Goal: Task Accomplishment & Management: Manage account settings

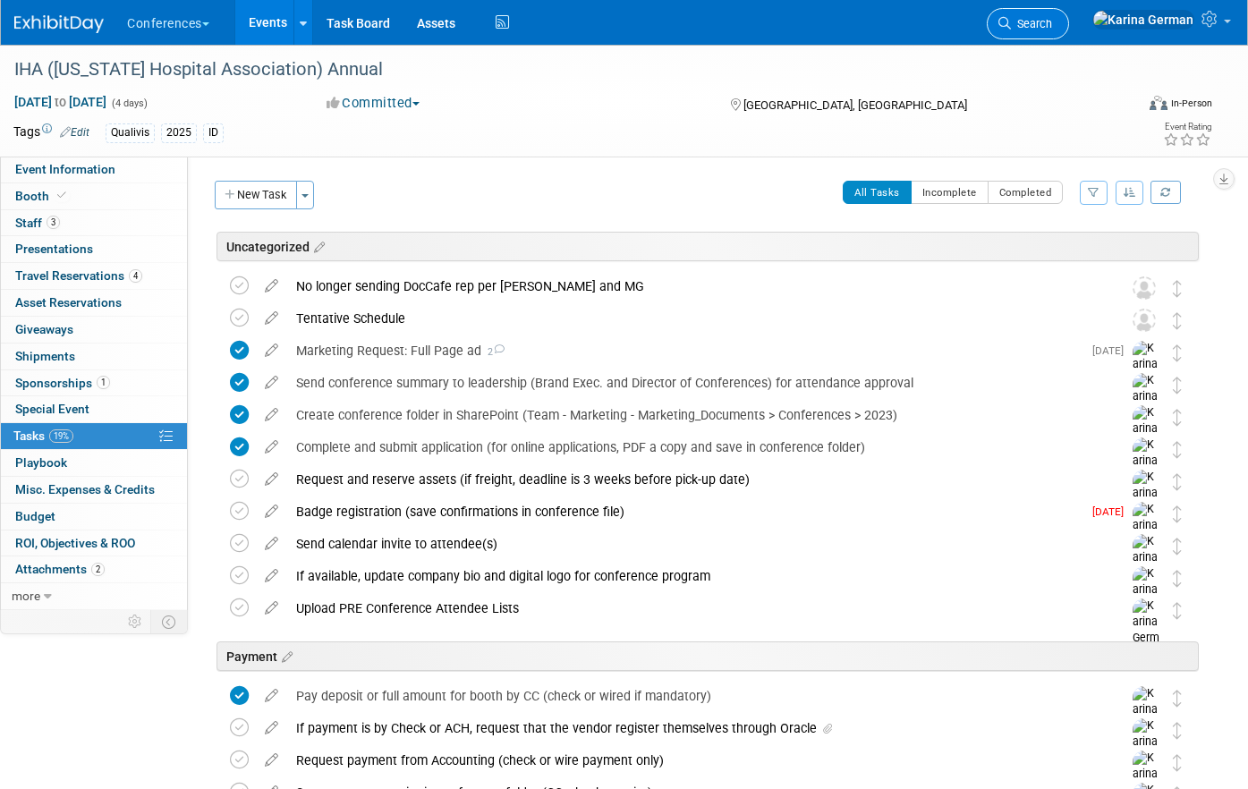
click at [1011, 29] on icon at bounding box center [1005, 23] width 13 height 13
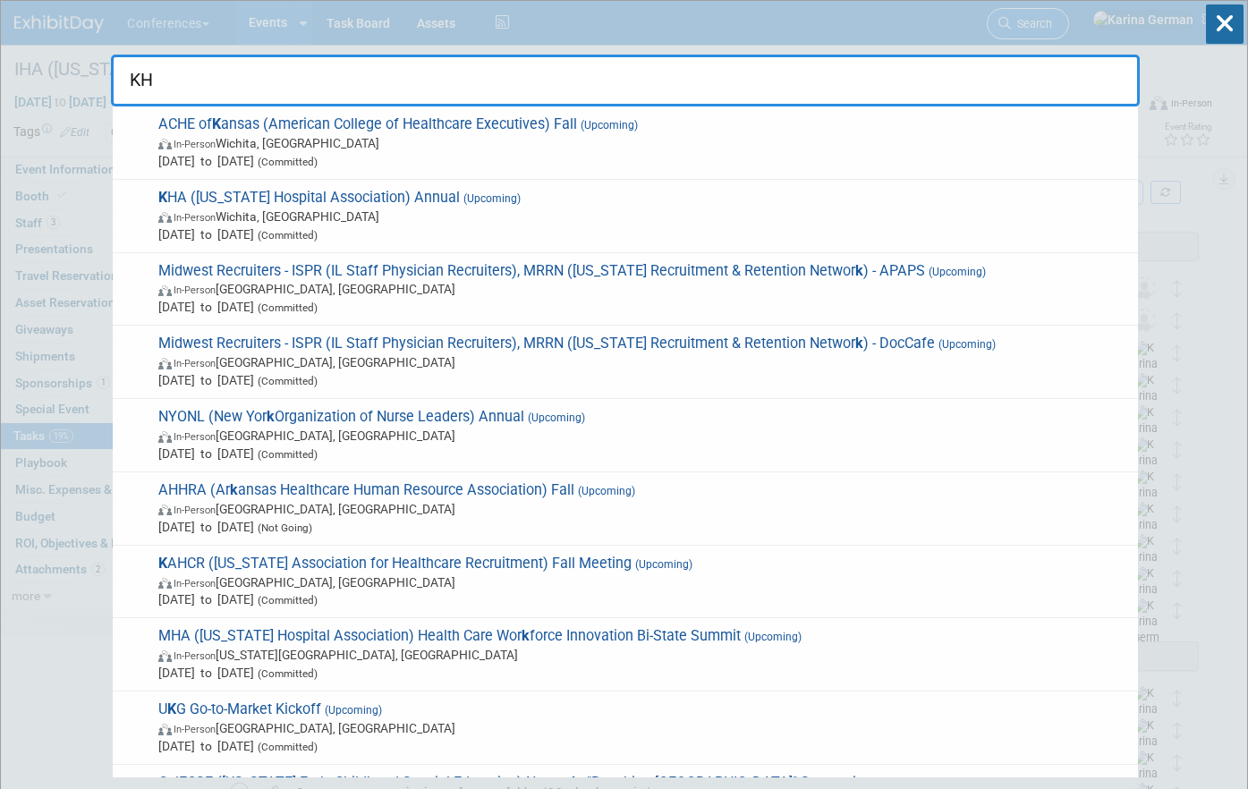
type input "KHA"
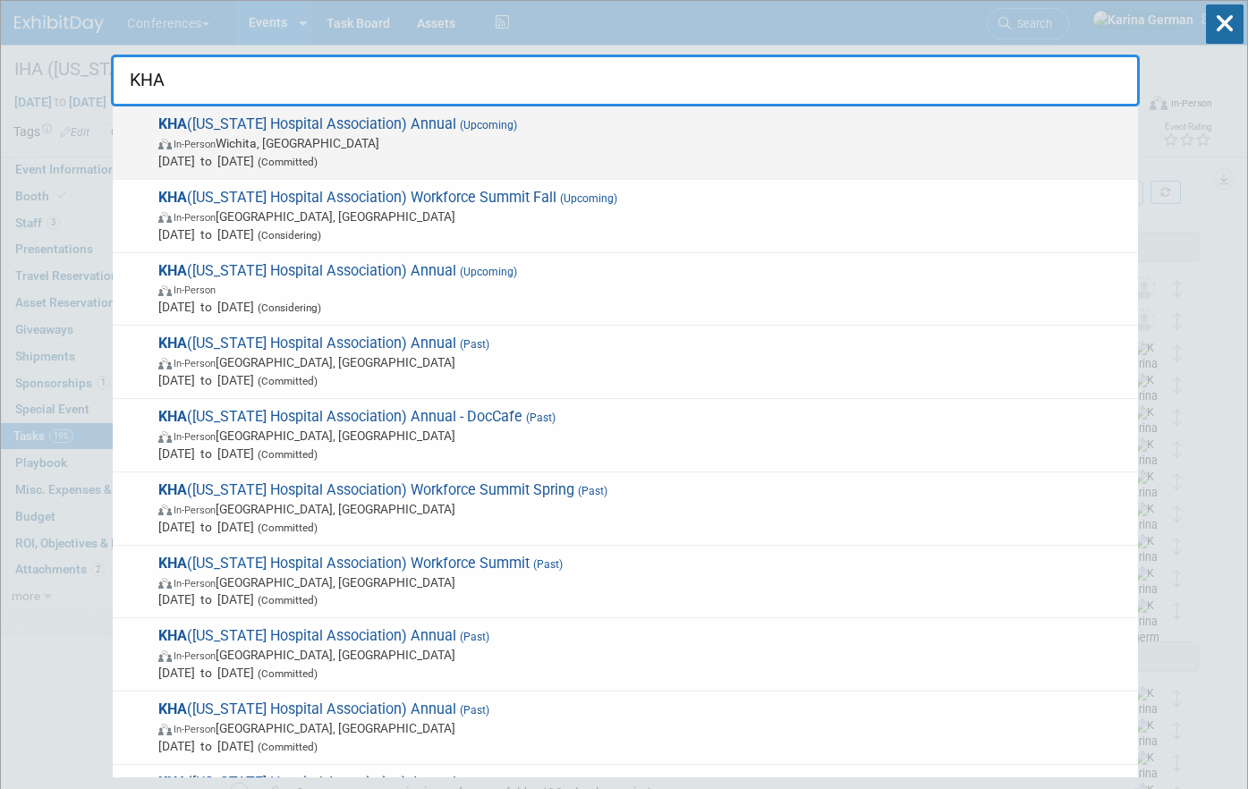
drag, startPoint x: 454, startPoint y: 144, endPoint x: 370, endPoint y: 575, distance: 439.2
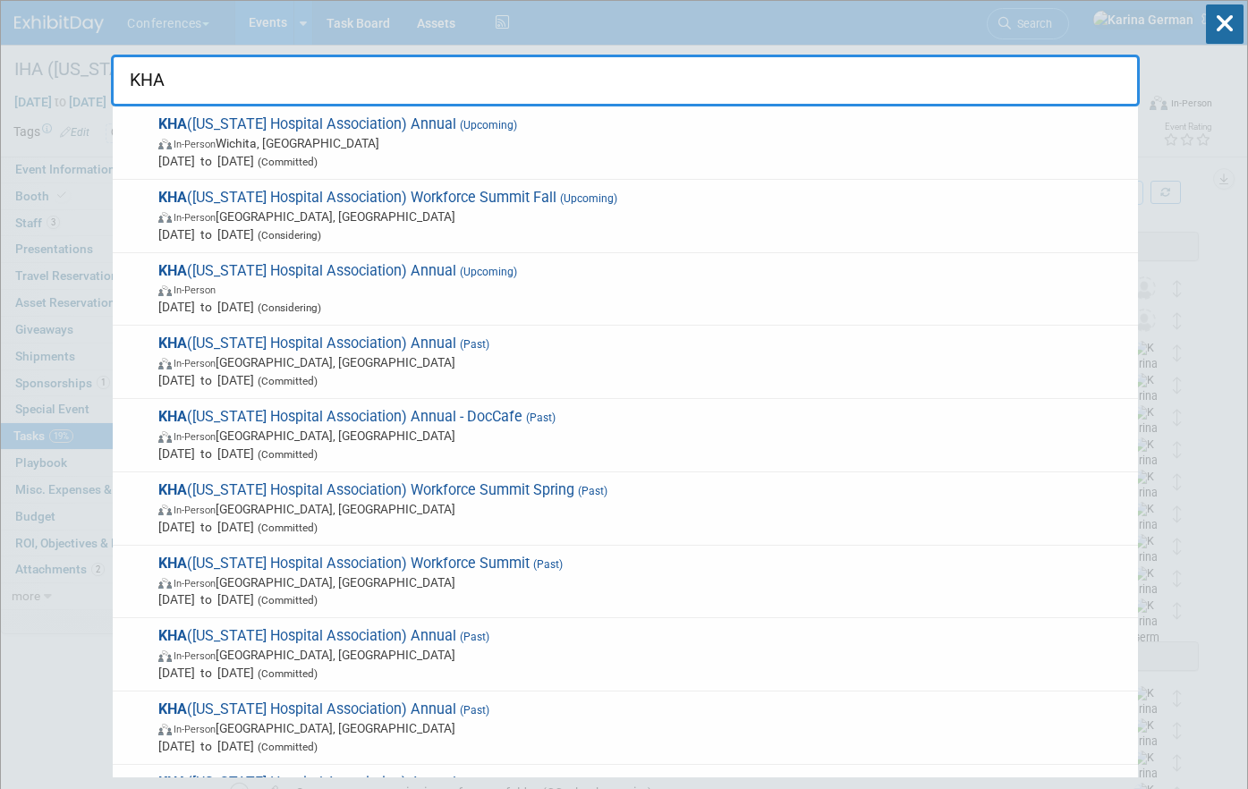
click at [454, 144] on span "In-Person Wichita, KS" at bounding box center [643, 143] width 971 height 18
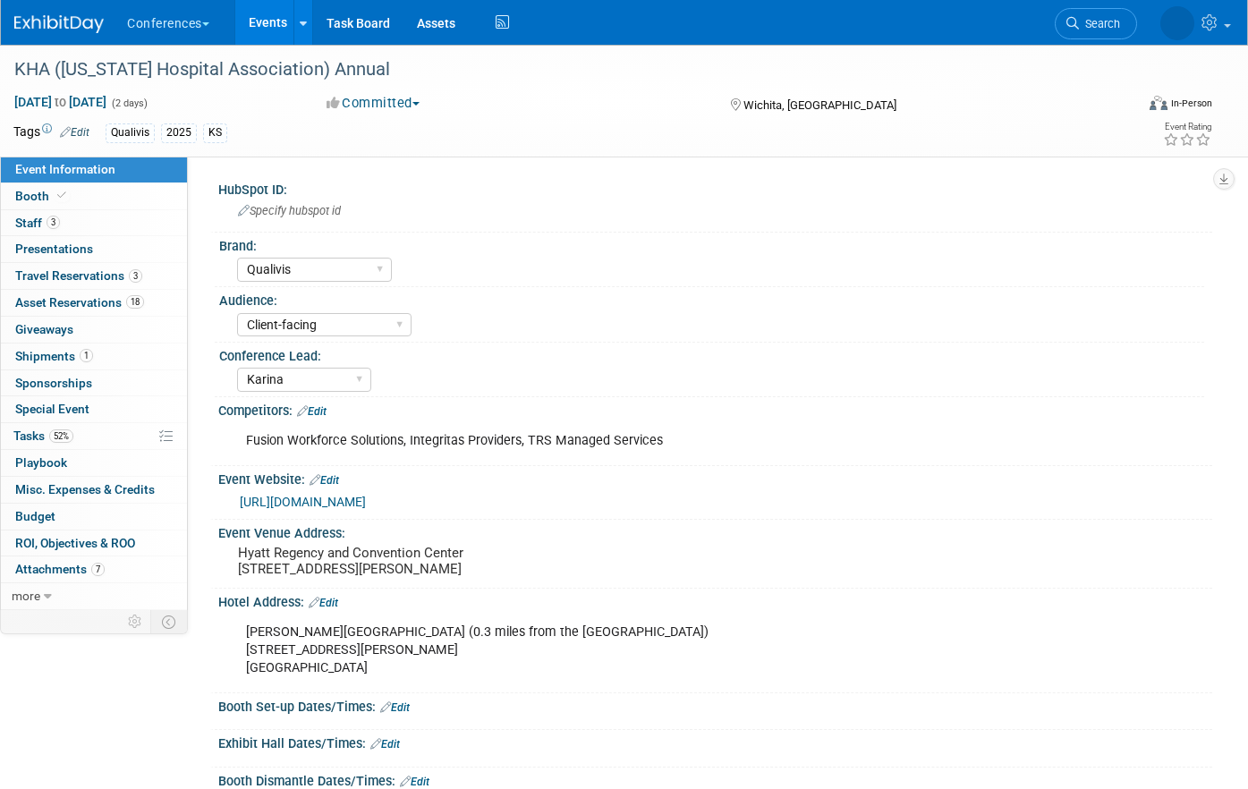
select select "Qualivis"
select select "Client-facing"
select select "Karina"
click at [51, 437] on span "52%" at bounding box center [61, 436] width 24 height 13
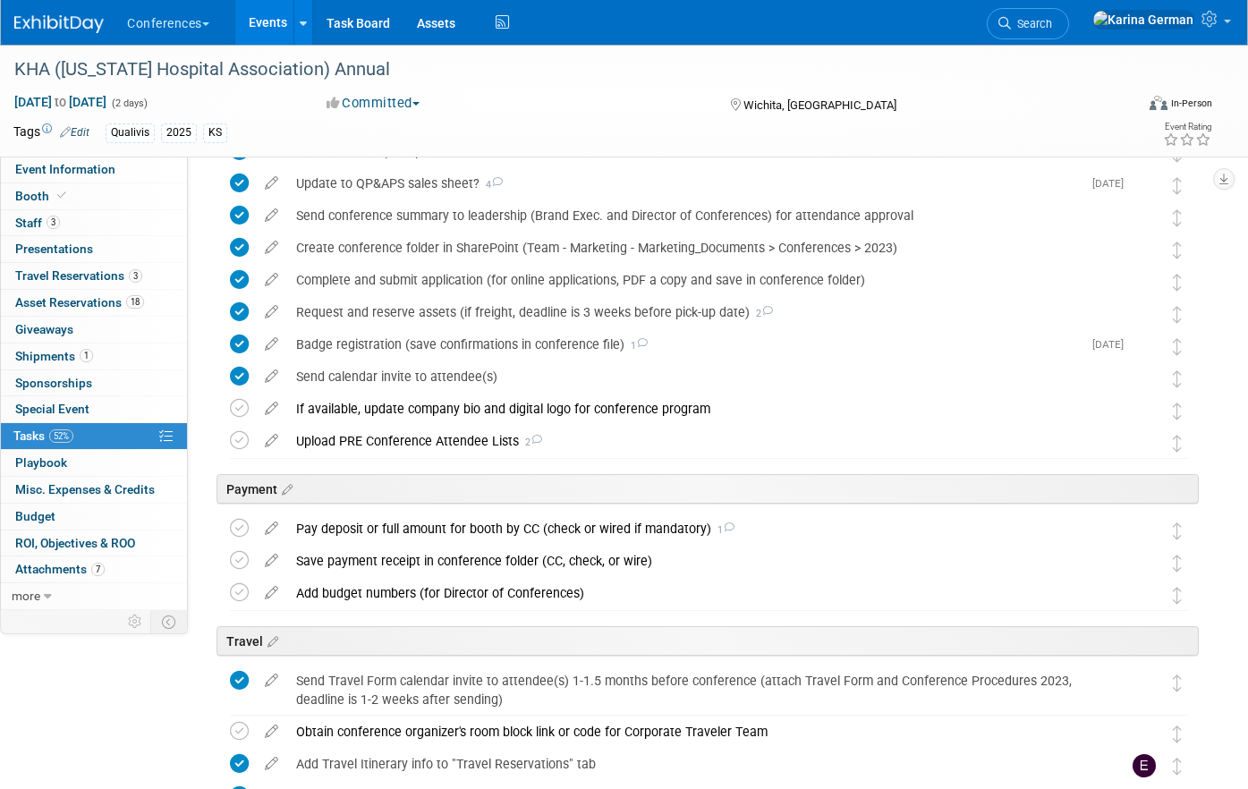
scroll to position [166, 0]
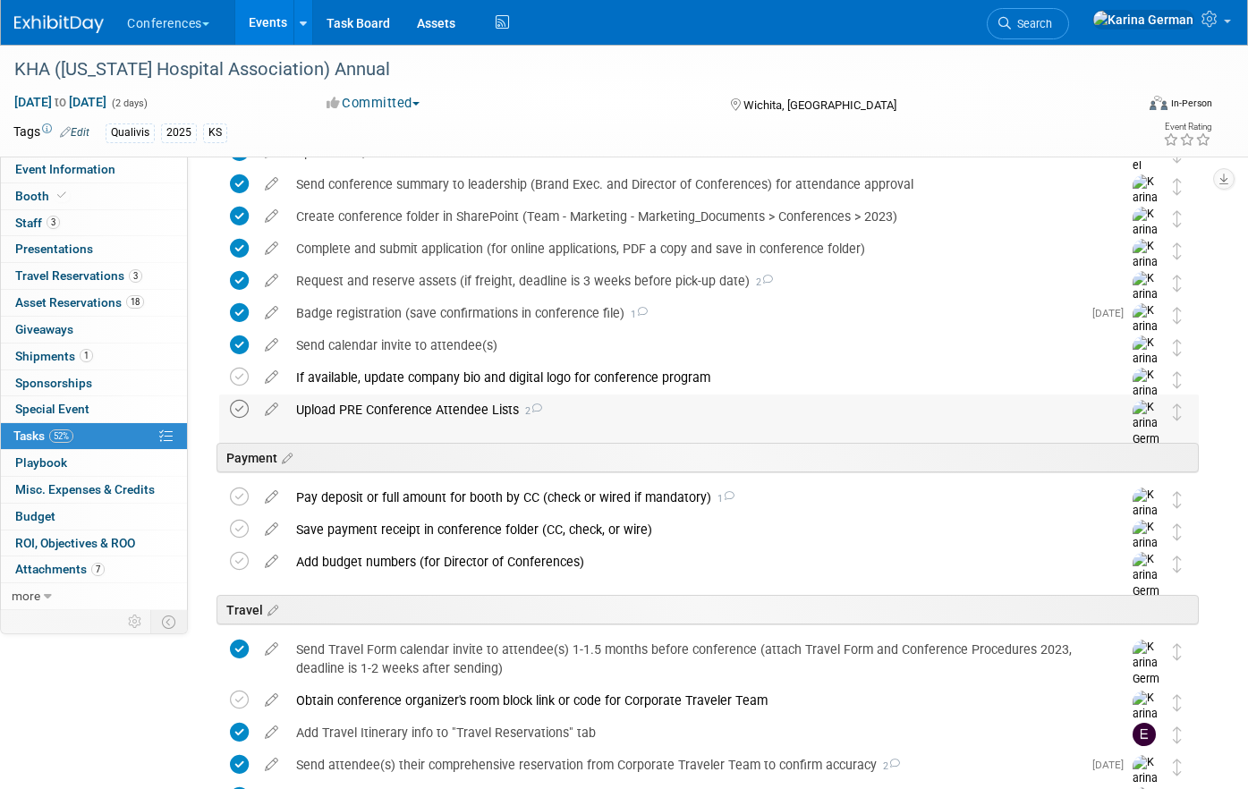
click at [242, 407] on icon at bounding box center [239, 409] width 19 height 19
click at [397, 404] on div "Upload PRE Conference Attendee Lists 2" at bounding box center [692, 410] width 810 height 30
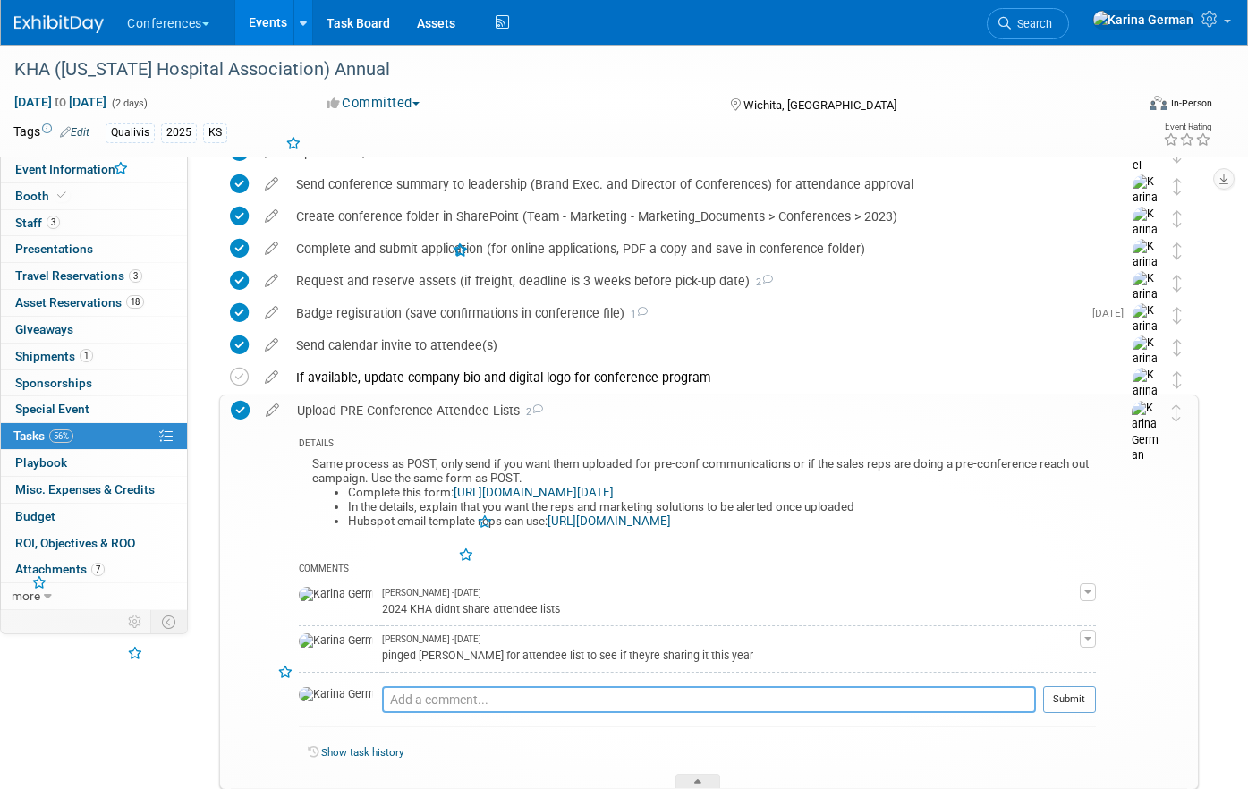
click at [455, 691] on textarea at bounding box center [709, 699] width 654 height 27
type textarea "U"
type textarea "uploaded to hubspot"
click at [1075, 702] on button "Submit" at bounding box center [1069, 699] width 53 height 27
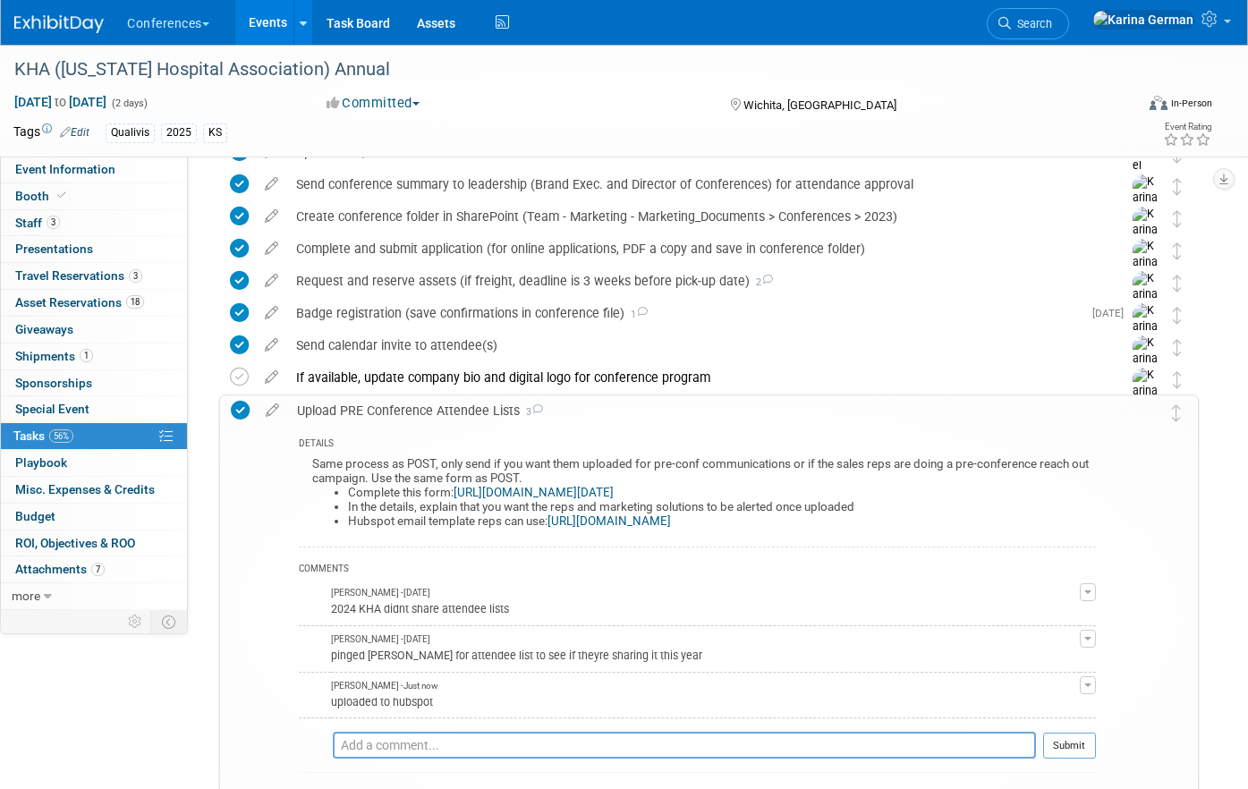
click at [614, 497] on link "[URL][DOMAIN_NAME][DATE]" at bounding box center [534, 492] width 160 height 13
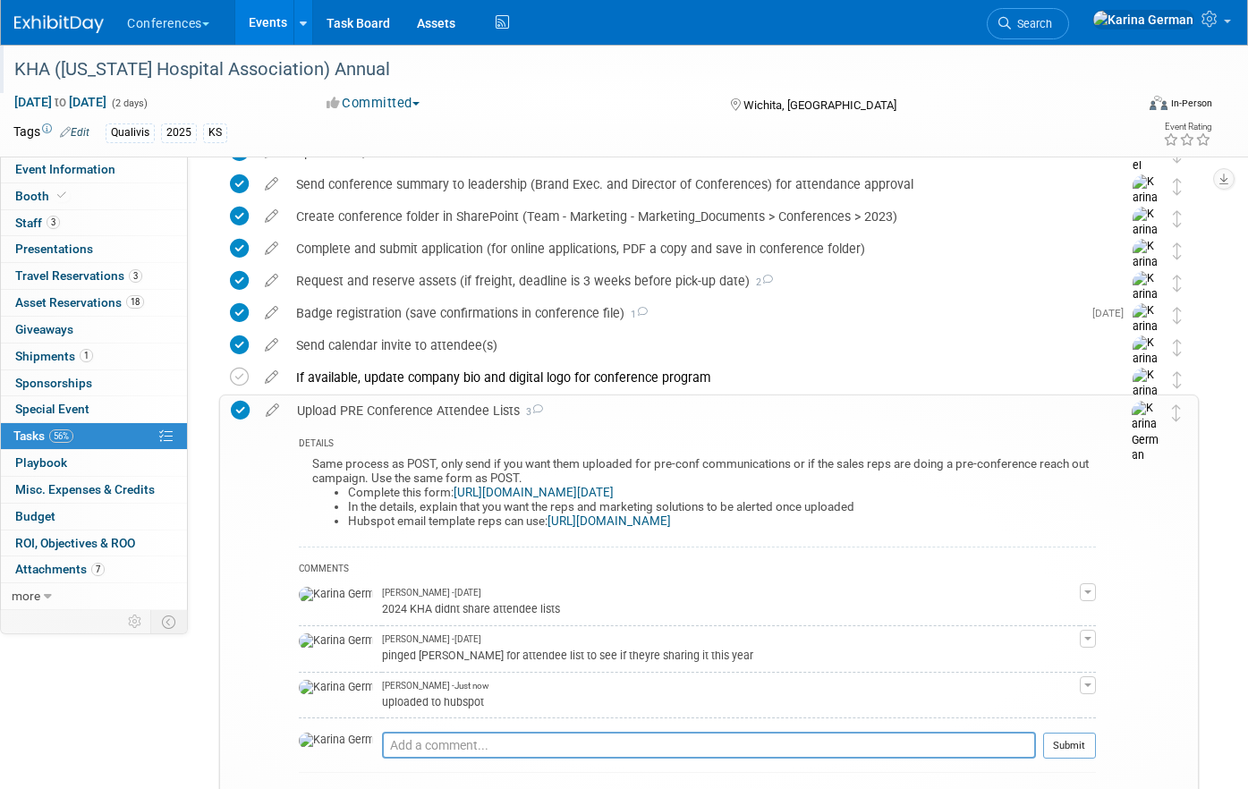
click at [217, 81] on div "KHA ([US_STATE] Hospital Association) Annual" at bounding box center [559, 70] width 1102 height 32
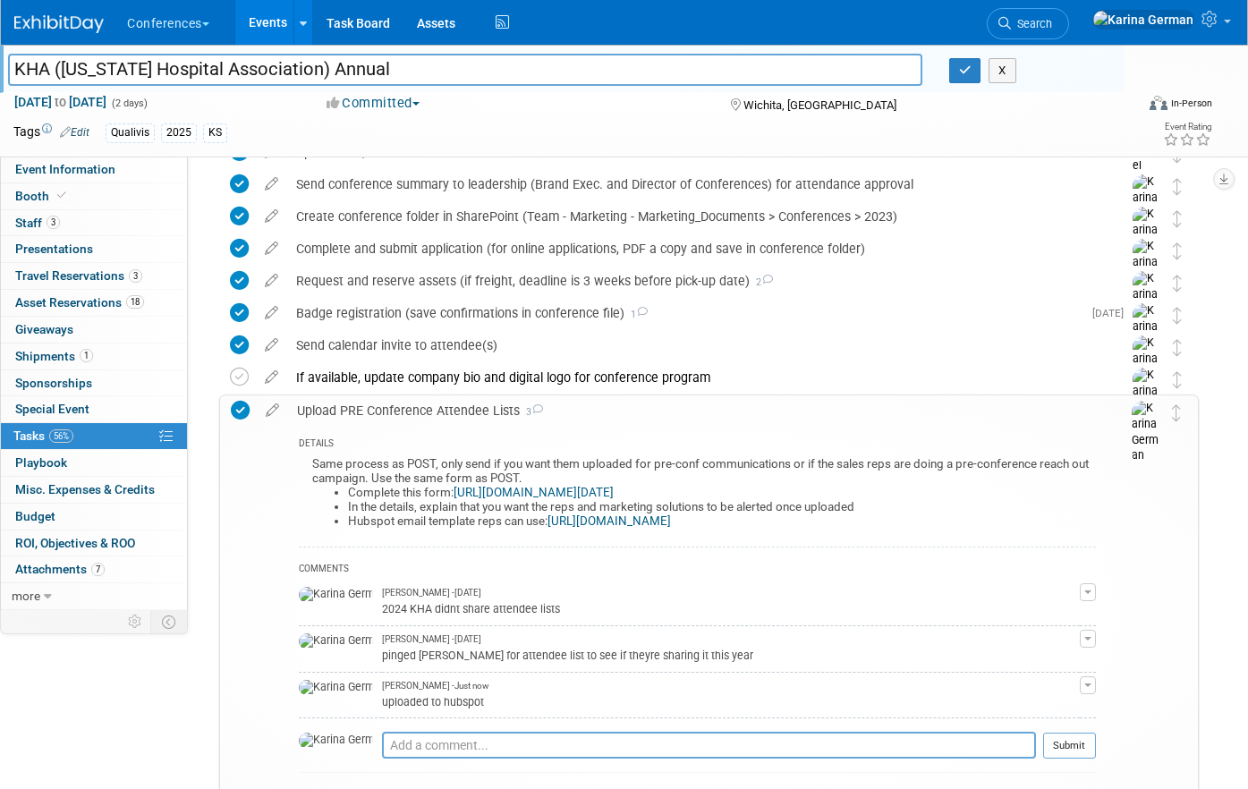
click at [217, 81] on input "KHA ([US_STATE] Hospital Association) Annual" at bounding box center [465, 69] width 914 height 31
click at [426, 410] on div "Upload PRE Conference Attendee Lists 3" at bounding box center [692, 410] width 808 height 30
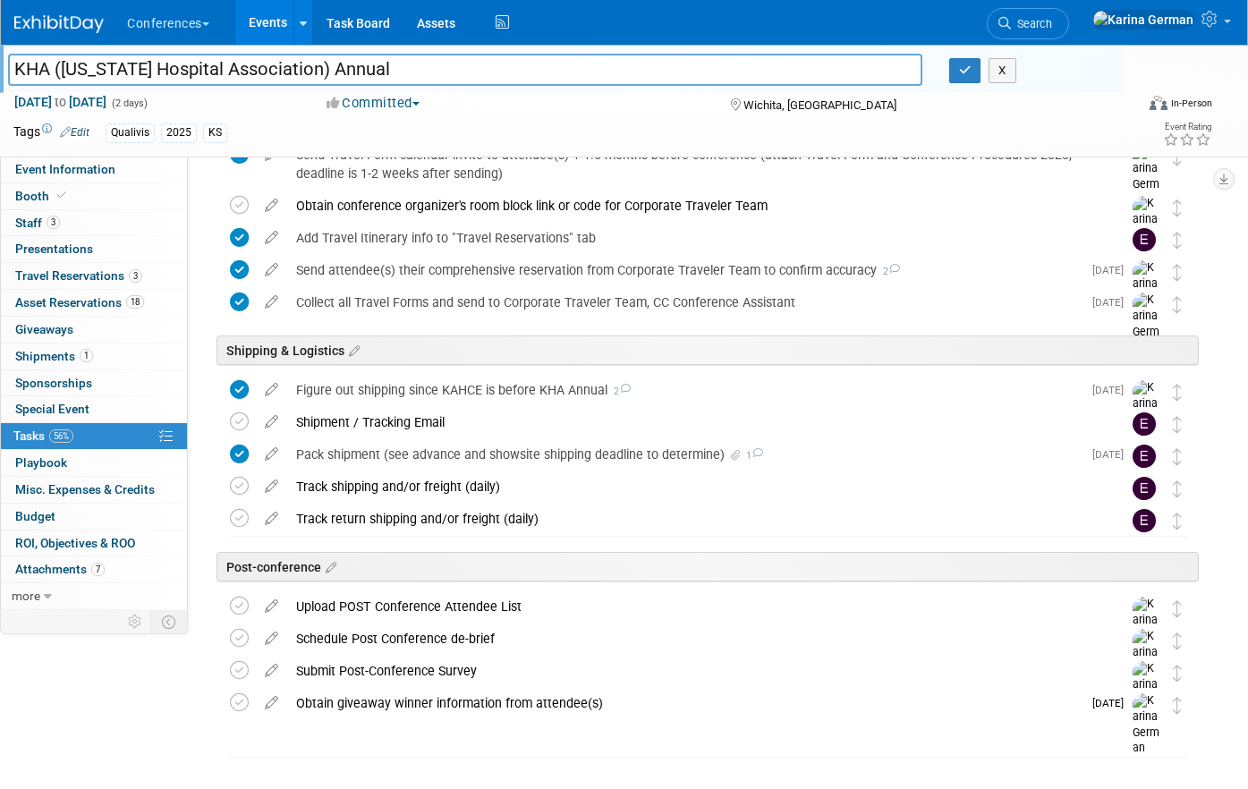
scroll to position [650, 0]
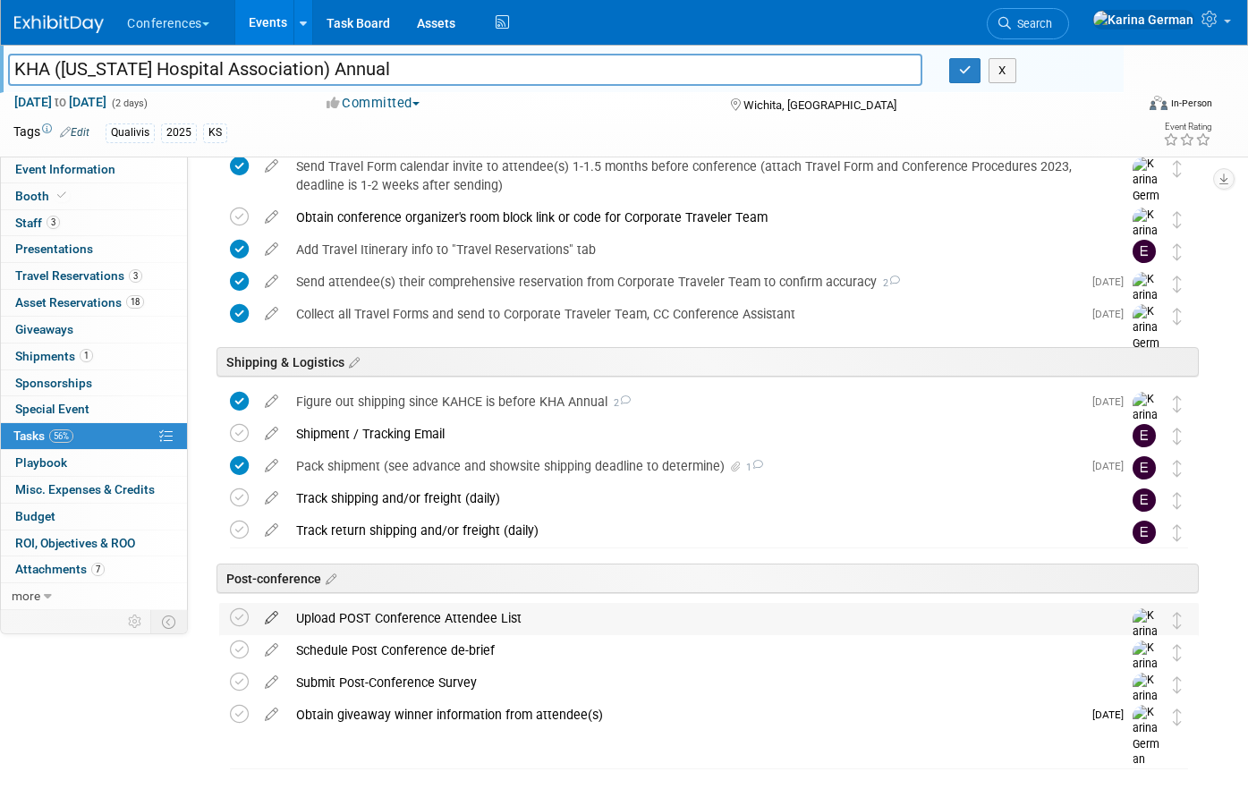
click at [269, 613] on icon at bounding box center [271, 614] width 31 height 22
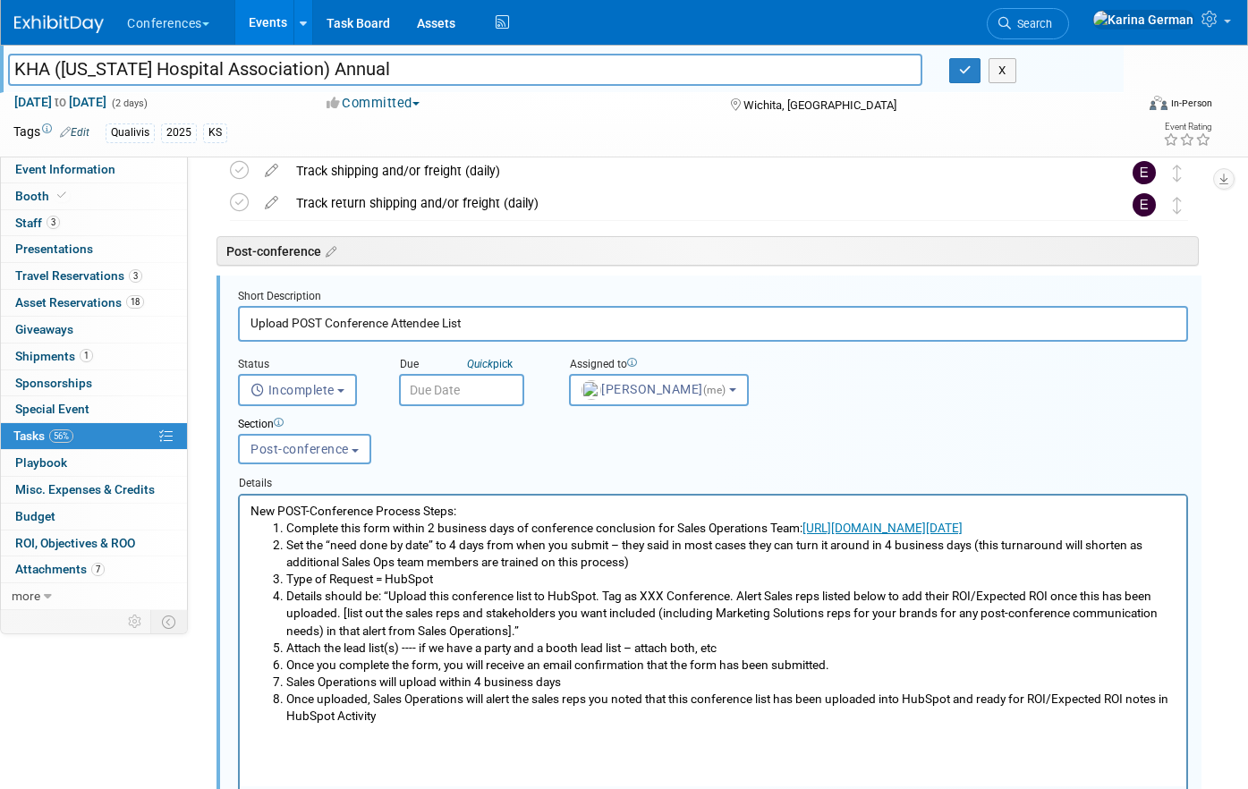
scroll to position [991, 0]
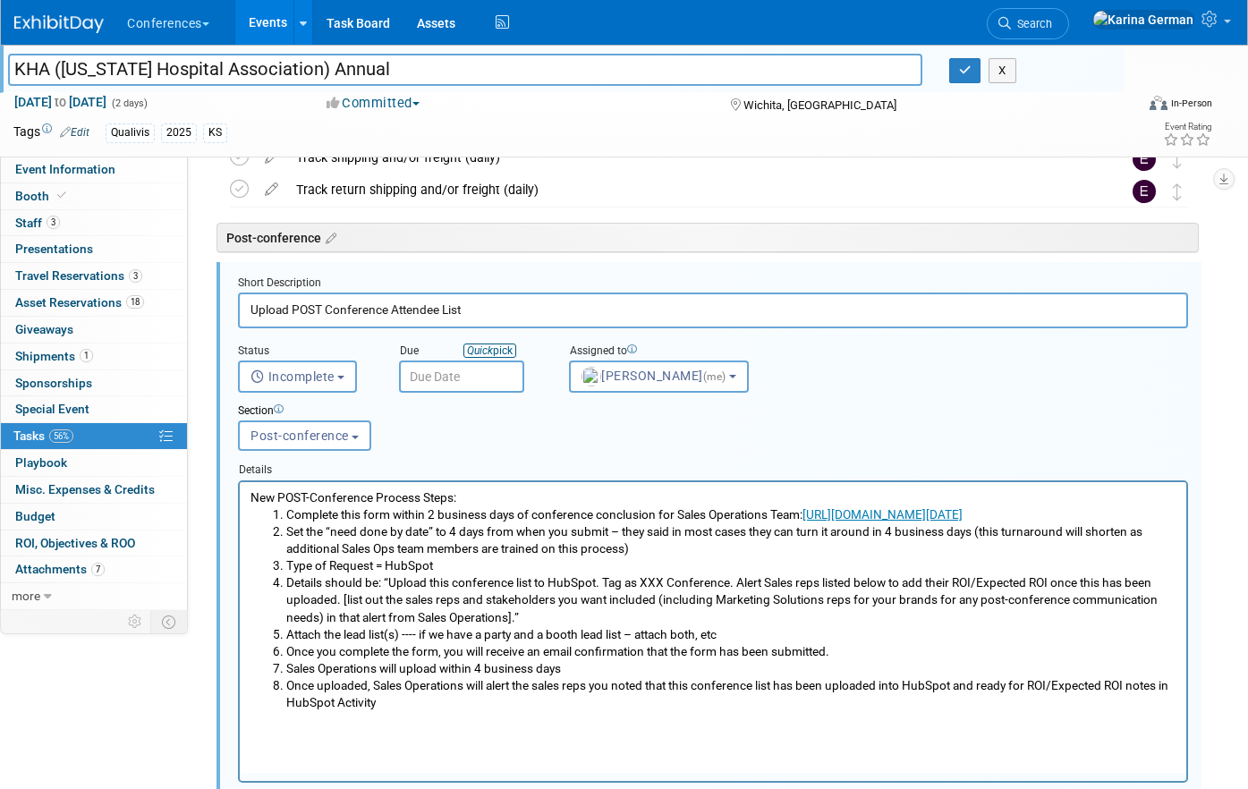
click at [481, 353] on icon "Quick" at bounding box center [480, 350] width 26 height 13
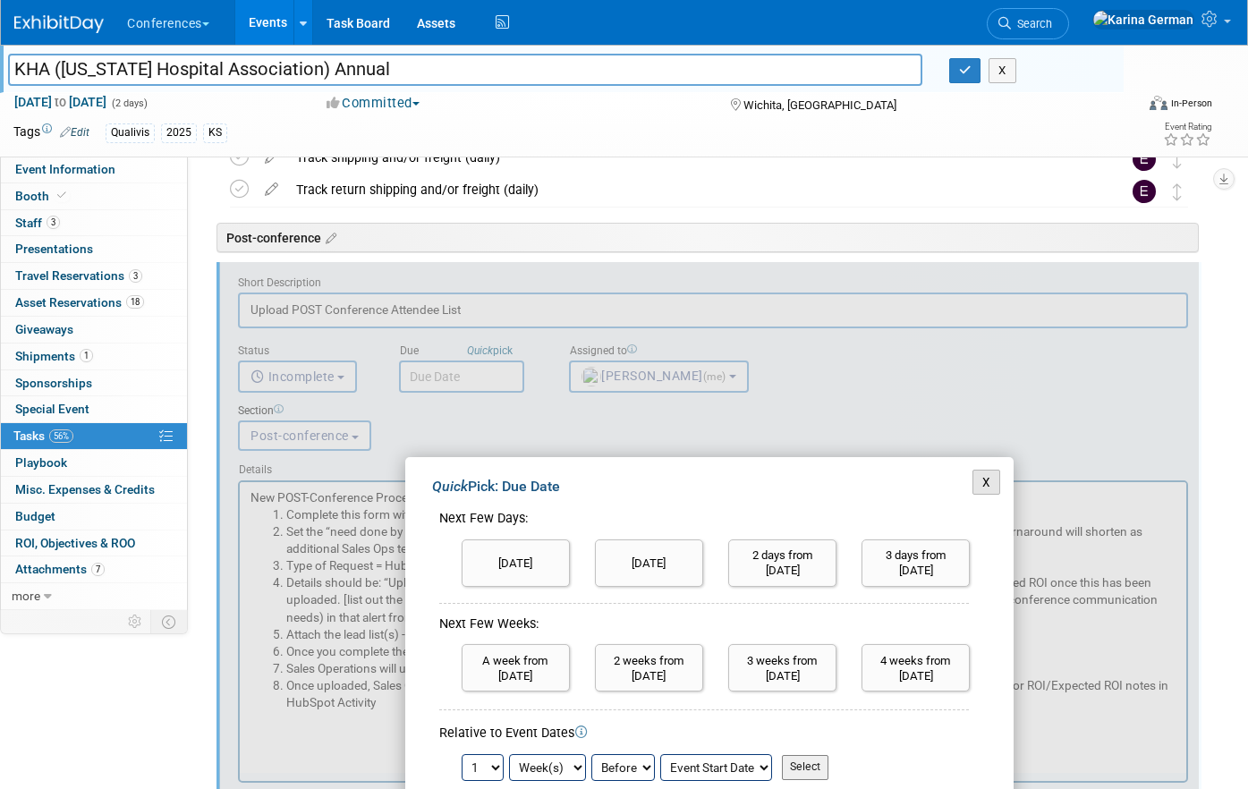
click at [982, 487] on button "X" at bounding box center [987, 482] width 28 height 25
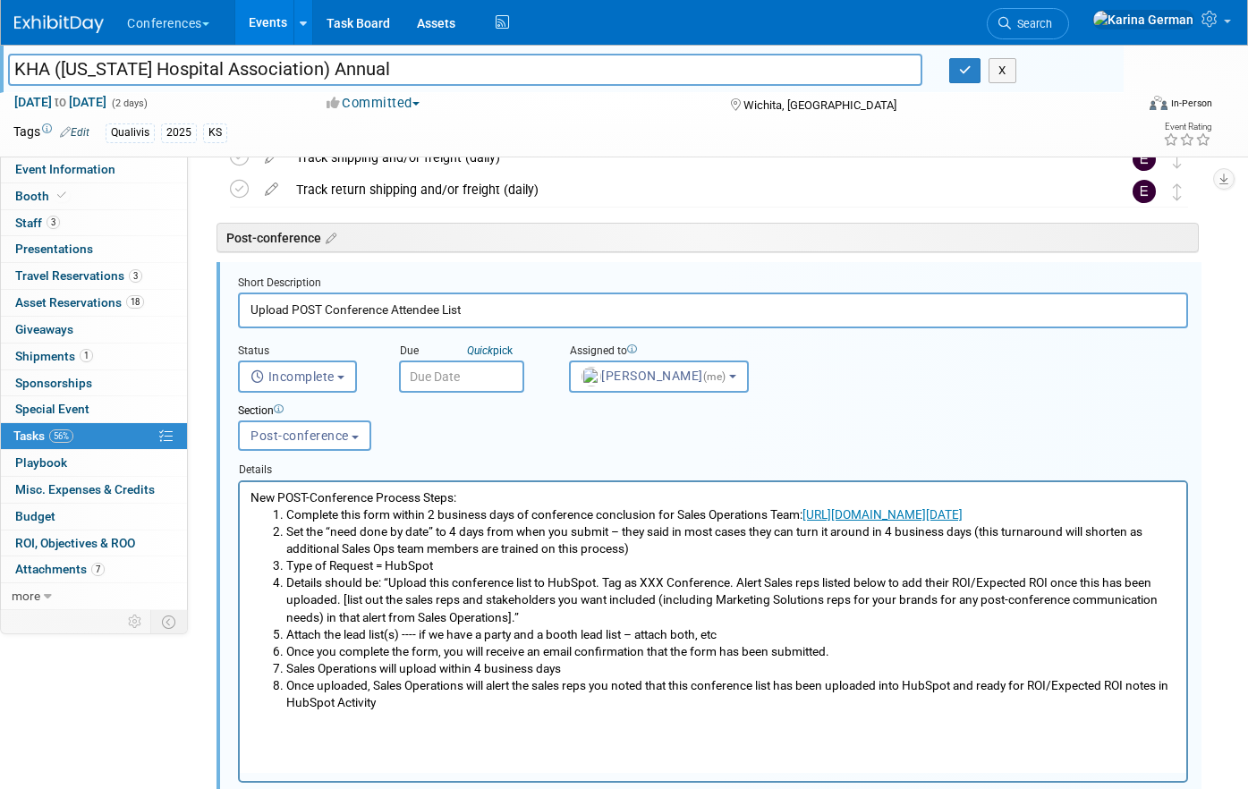
click at [478, 381] on input "text" at bounding box center [461, 377] width 125 height 32
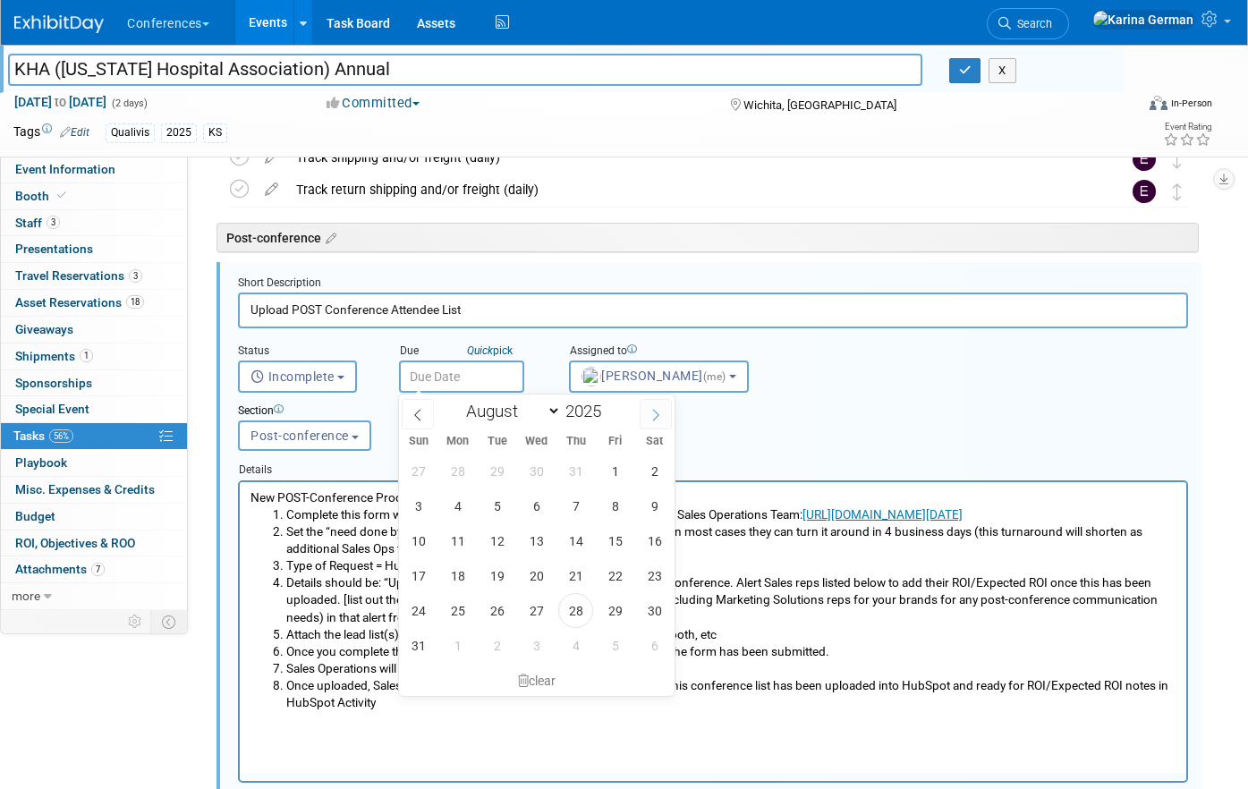
click at [656, 411] on icon at bounding box center [656, 415] width 13 height 13
select select "8"
click at [456, 510] on span "8" at bounding box center [457, 506] width 35 height 35
type input "Sep 8, 2025"
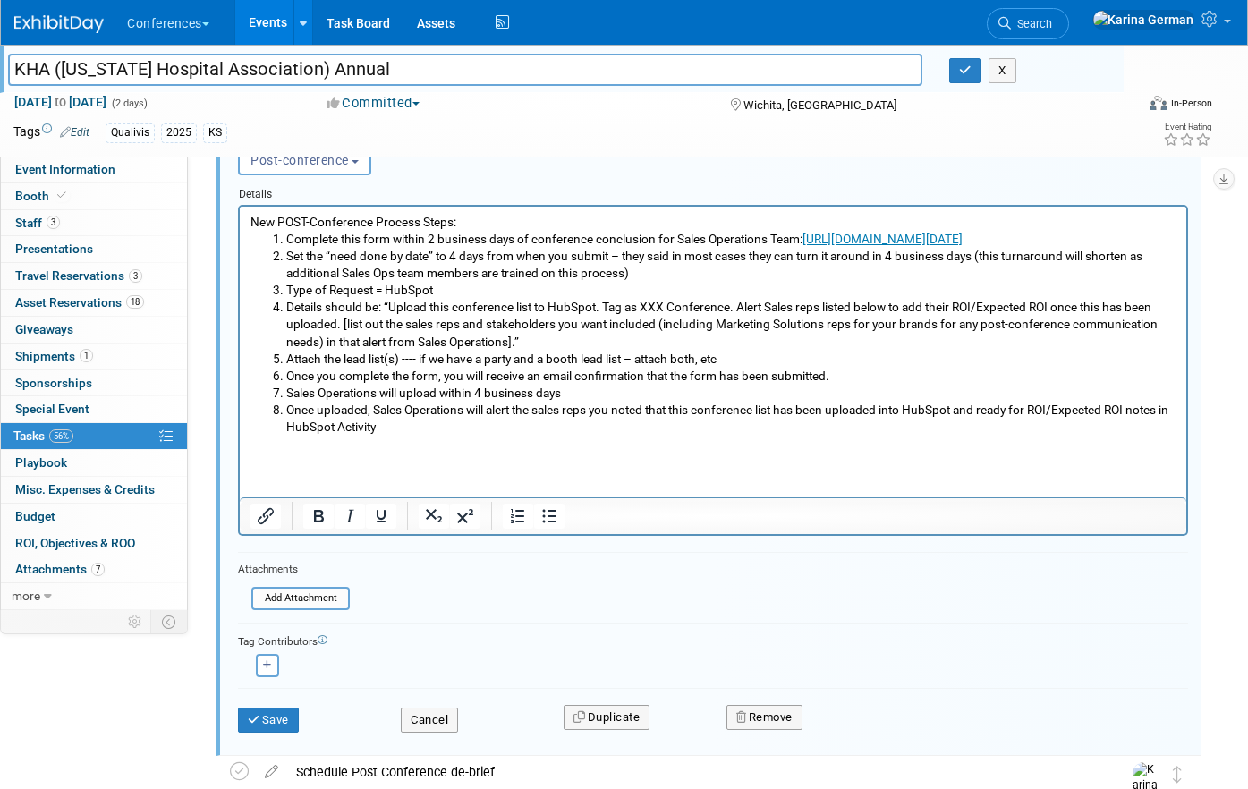
scroll to position [1298, 0]
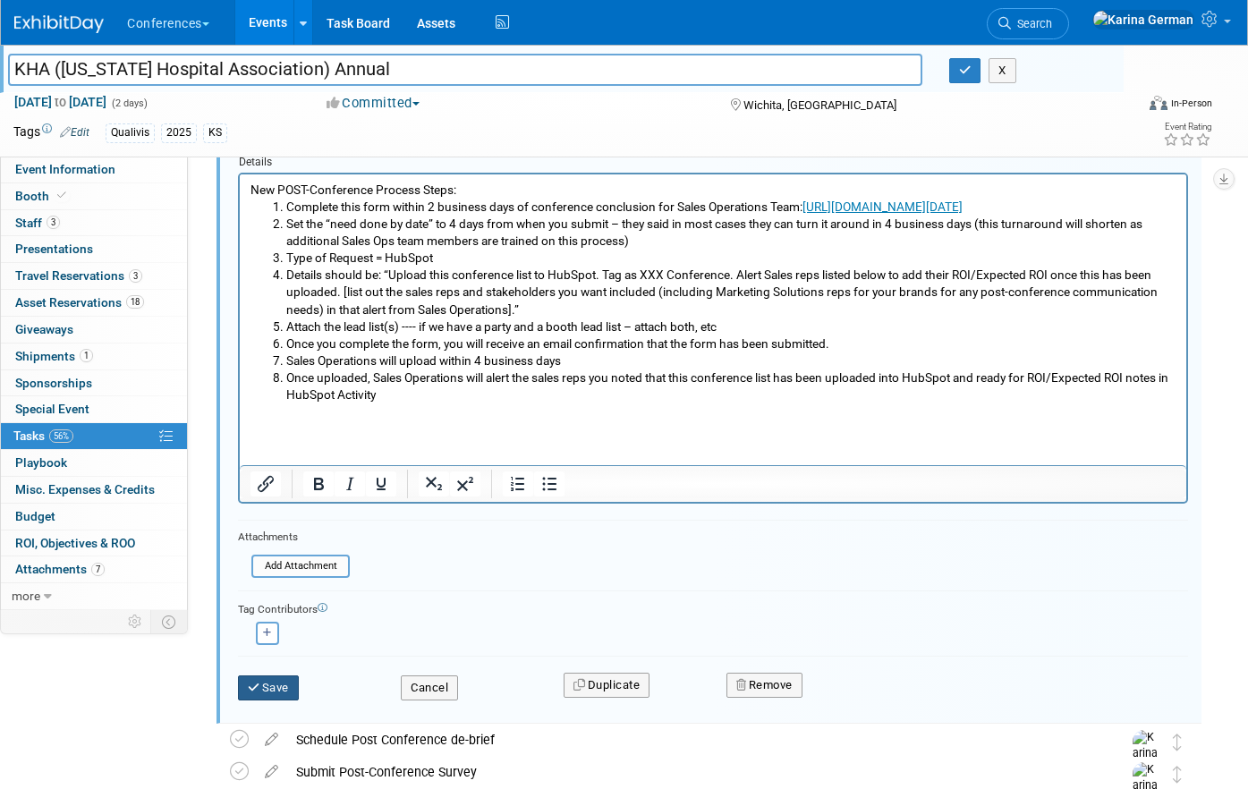
click at [285, 684] on button "Save" at bounding box center [268, 688] width 61 height 25
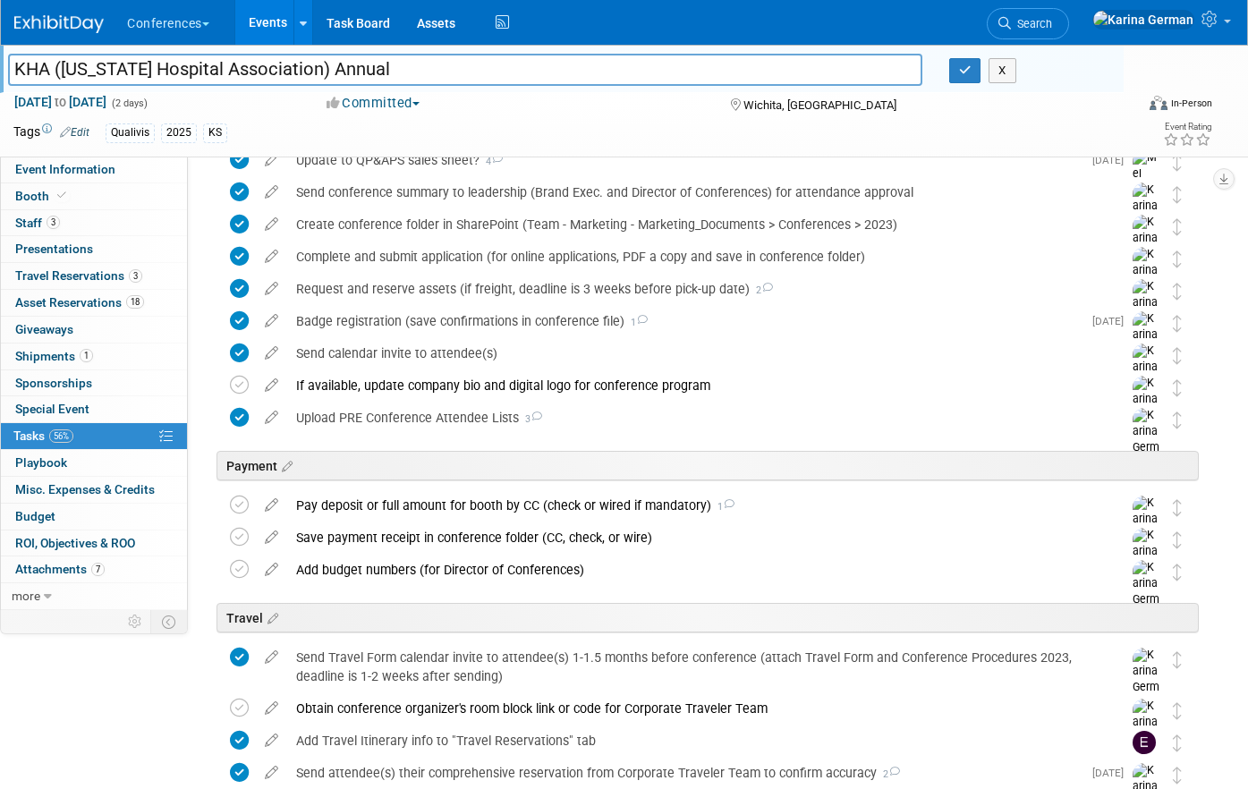
scroll to position [0, 0]
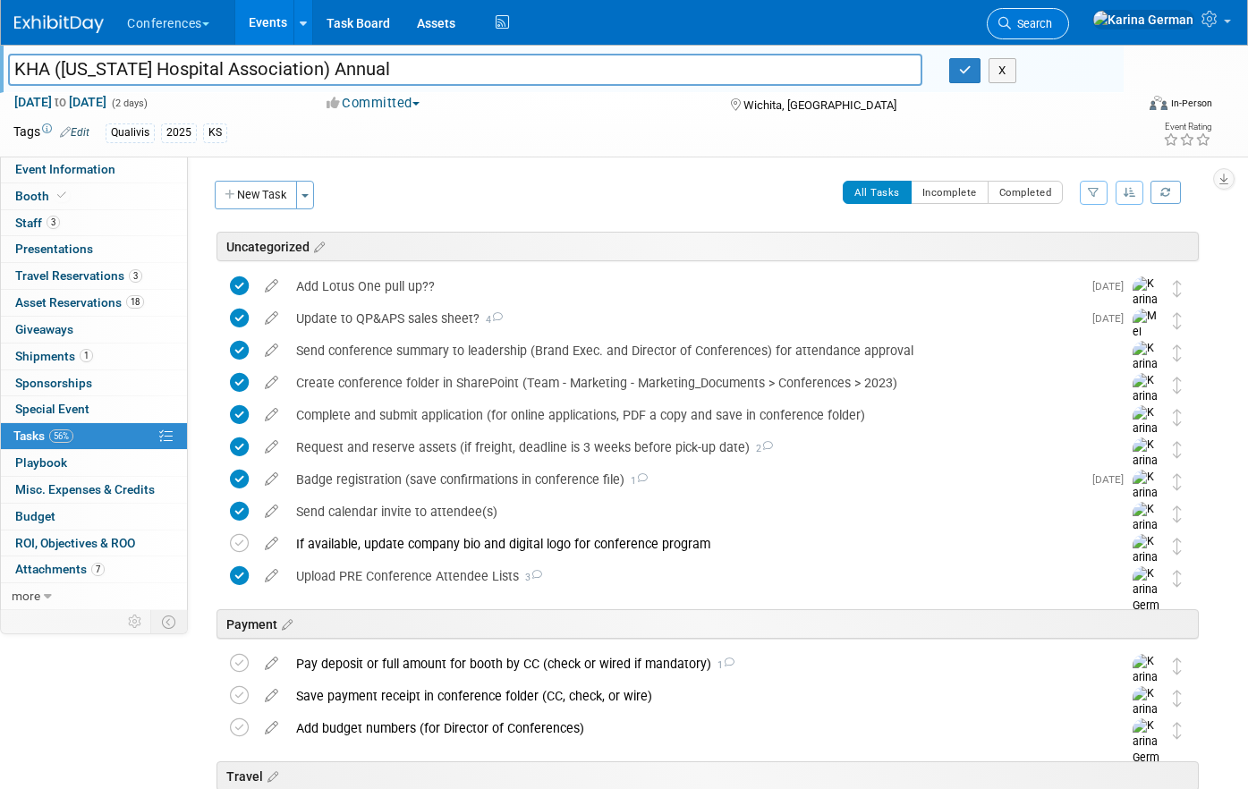
click at [1052, 20] on span "Search" at bounding box center [1031, 23] width 41 height 13
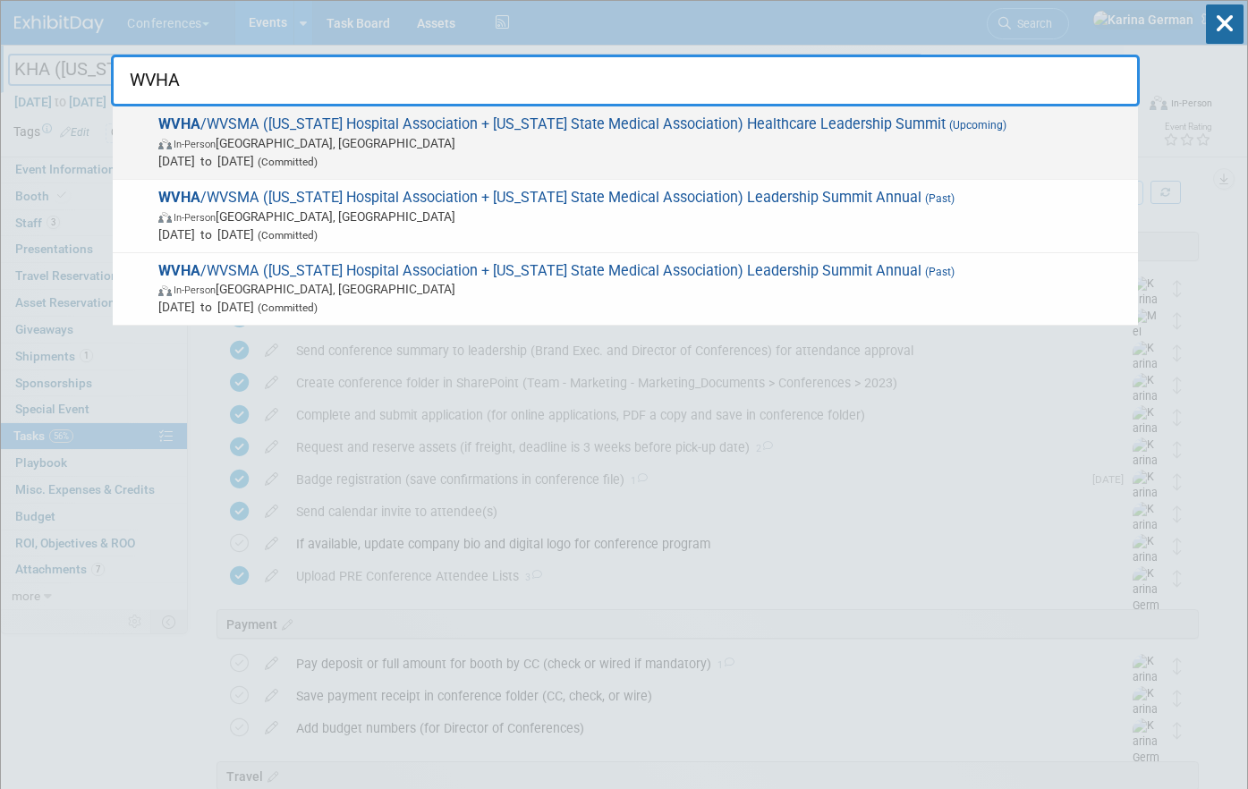
type input "WVHA"
click at [583, 119] on span "WVHA /WVSMA (West Virginia Hospital Association + West Virginia State Medical A…" at bounding box center [641, 142] width 976 height 55
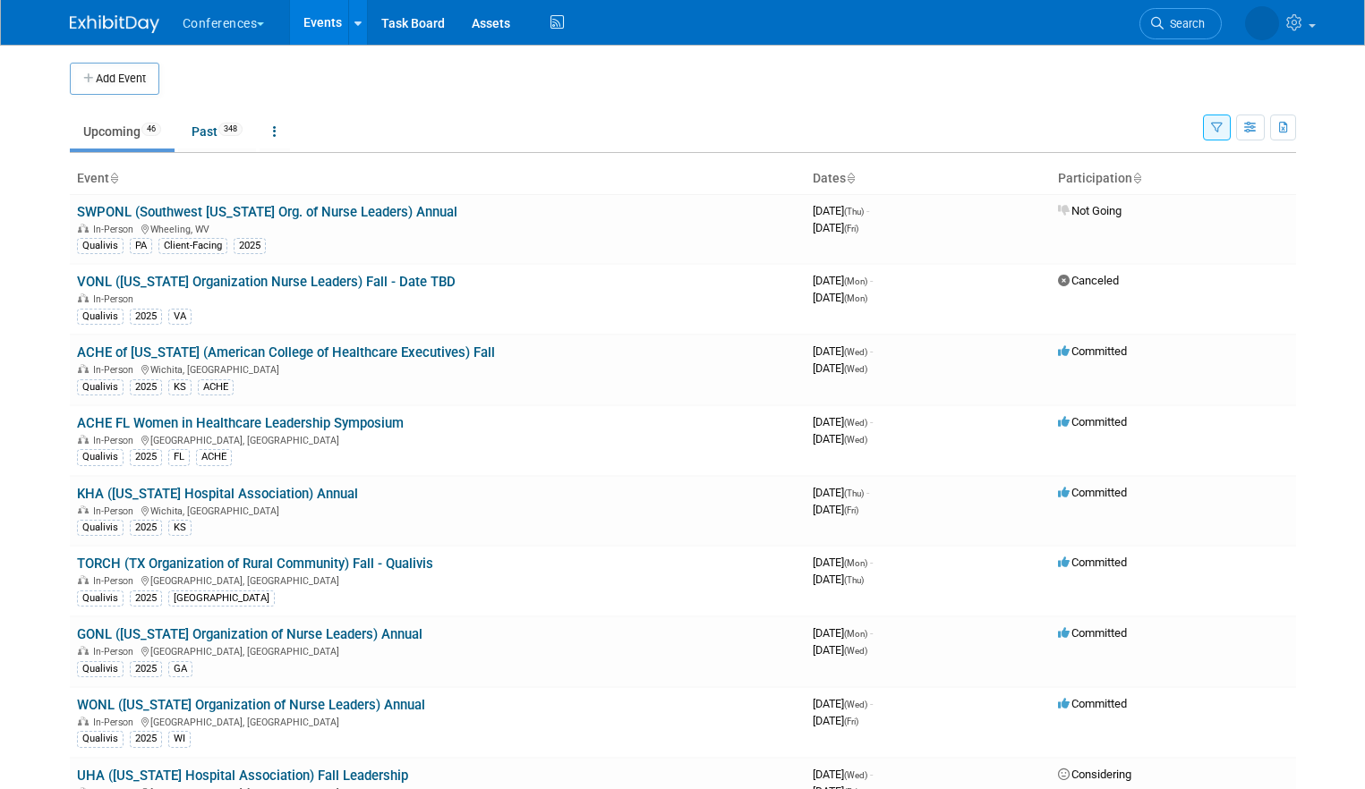
click at [1190, 7] on li "Search" at bounding box center [1180, 22] width 82 height 44
click at [1177, 25] on span "Search" at bounding box center [1183, 23] width 41 height 13
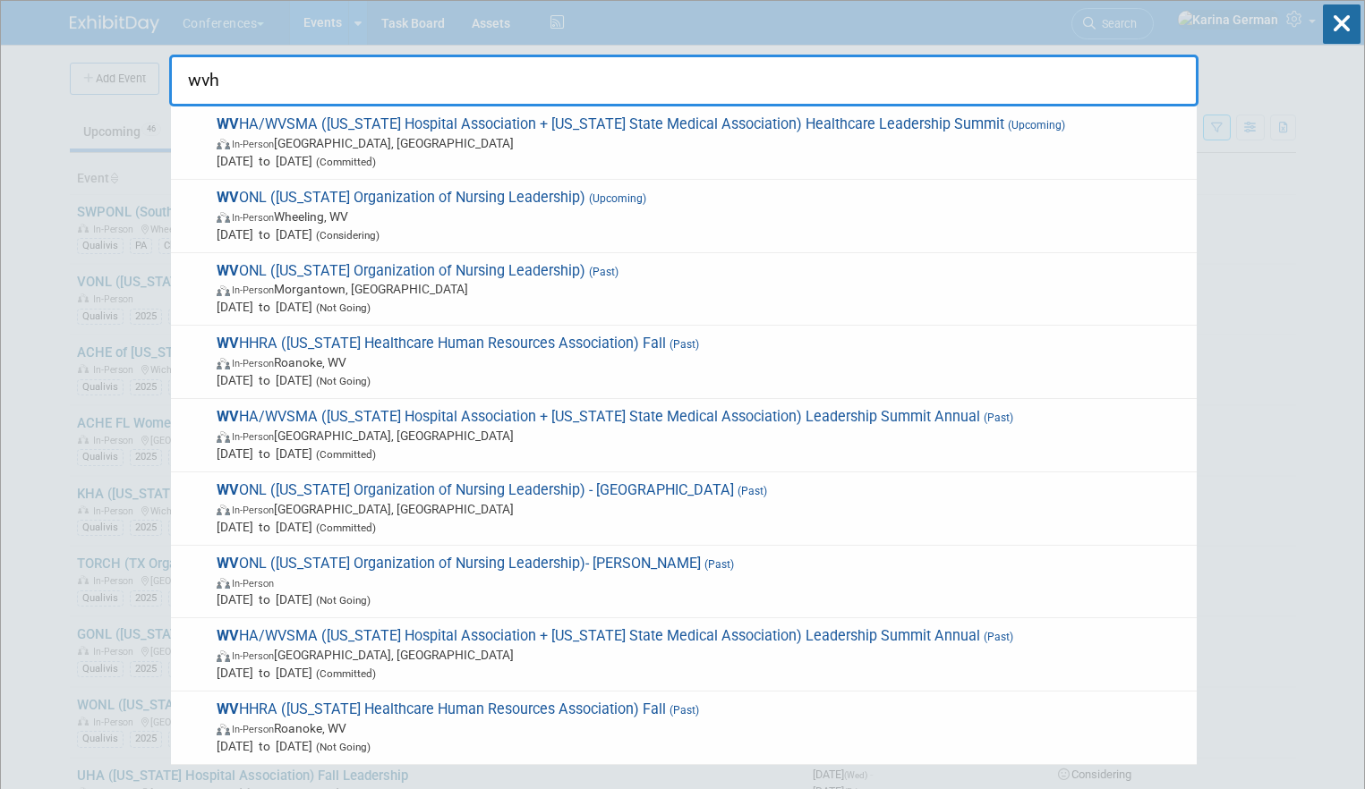
type input "wvha"
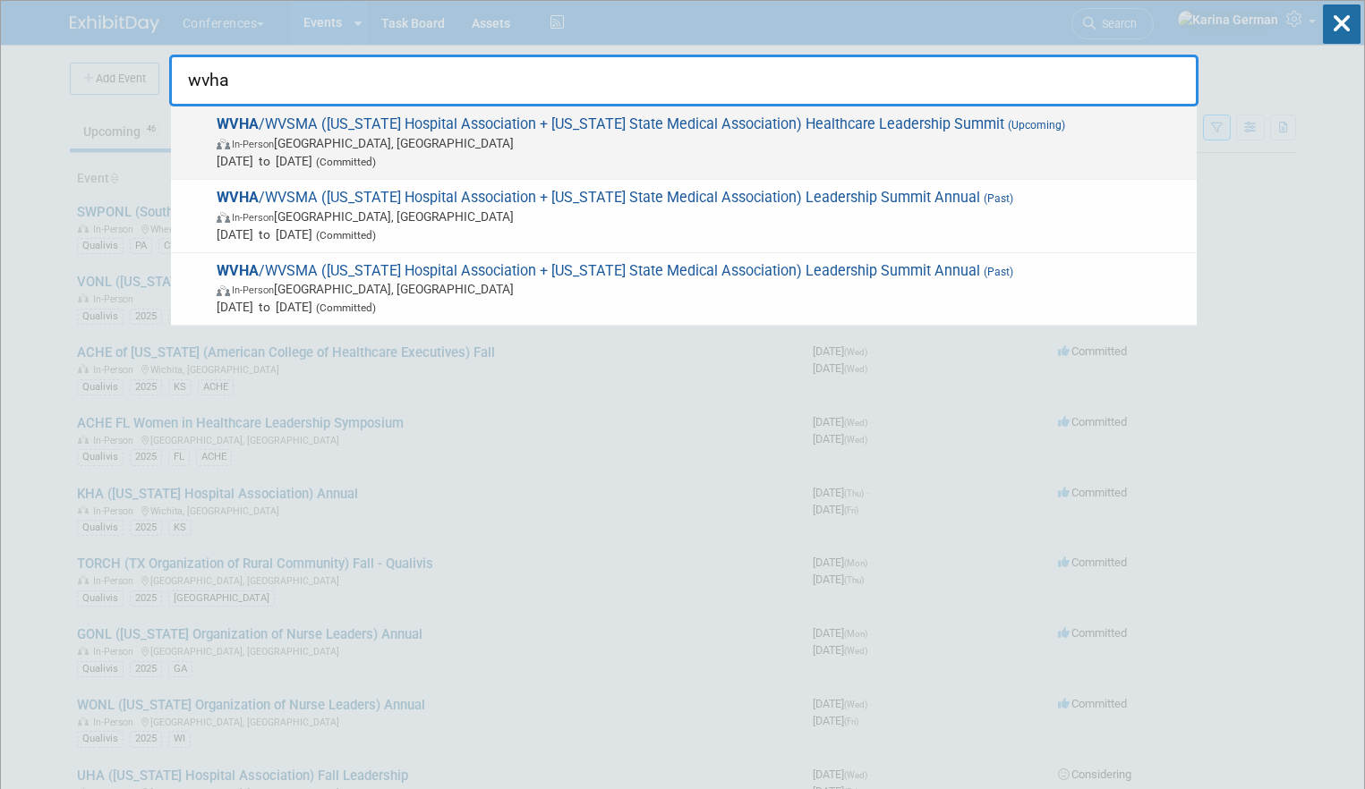
click at [534, 148] on span "In-Person White Sulphur Springs, WV" at bounding box center [702, 143] width 971 height 18
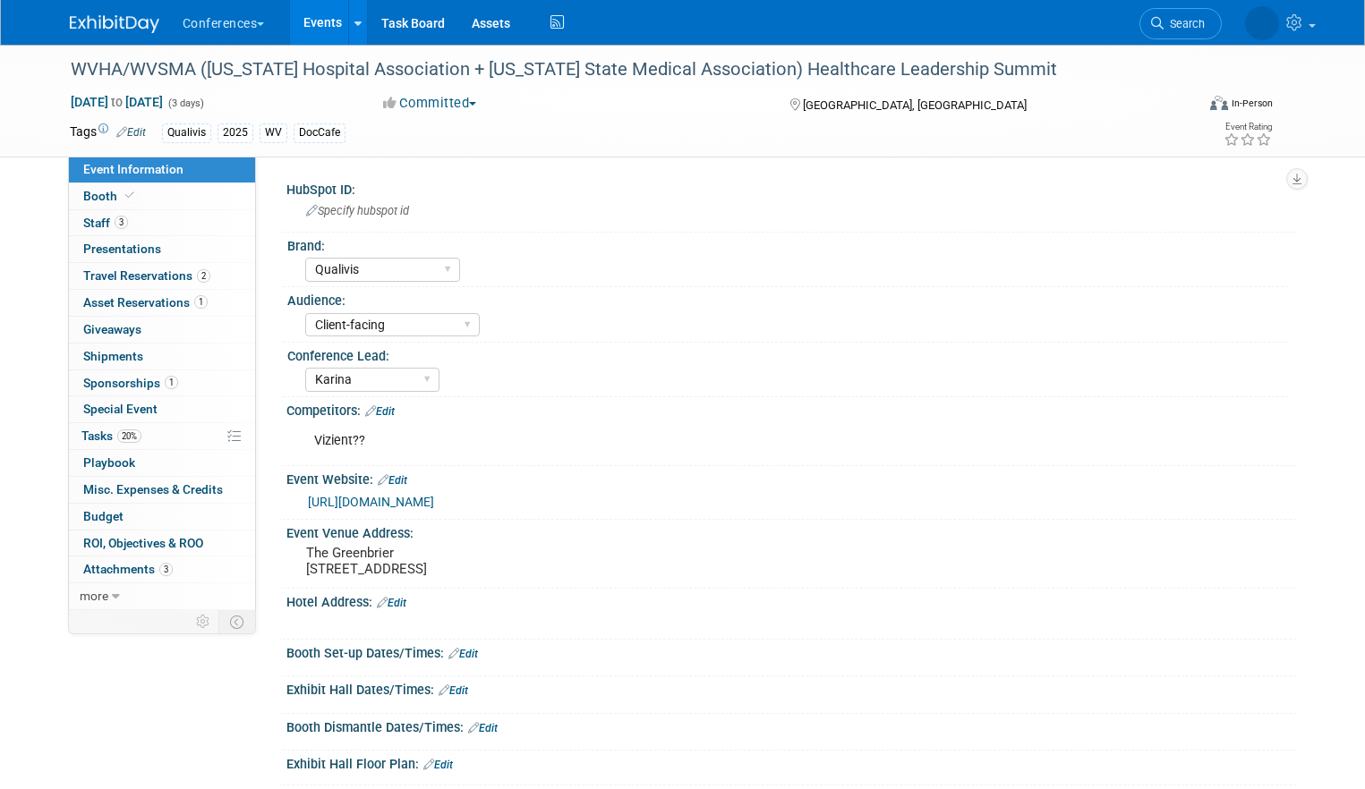
select select "Qualivis"
select select "Client-facing"
select select "Karina"
click at [146, 438] on link "20% Tasks 20%" at bounding box center [162, 436] width 186 height 26
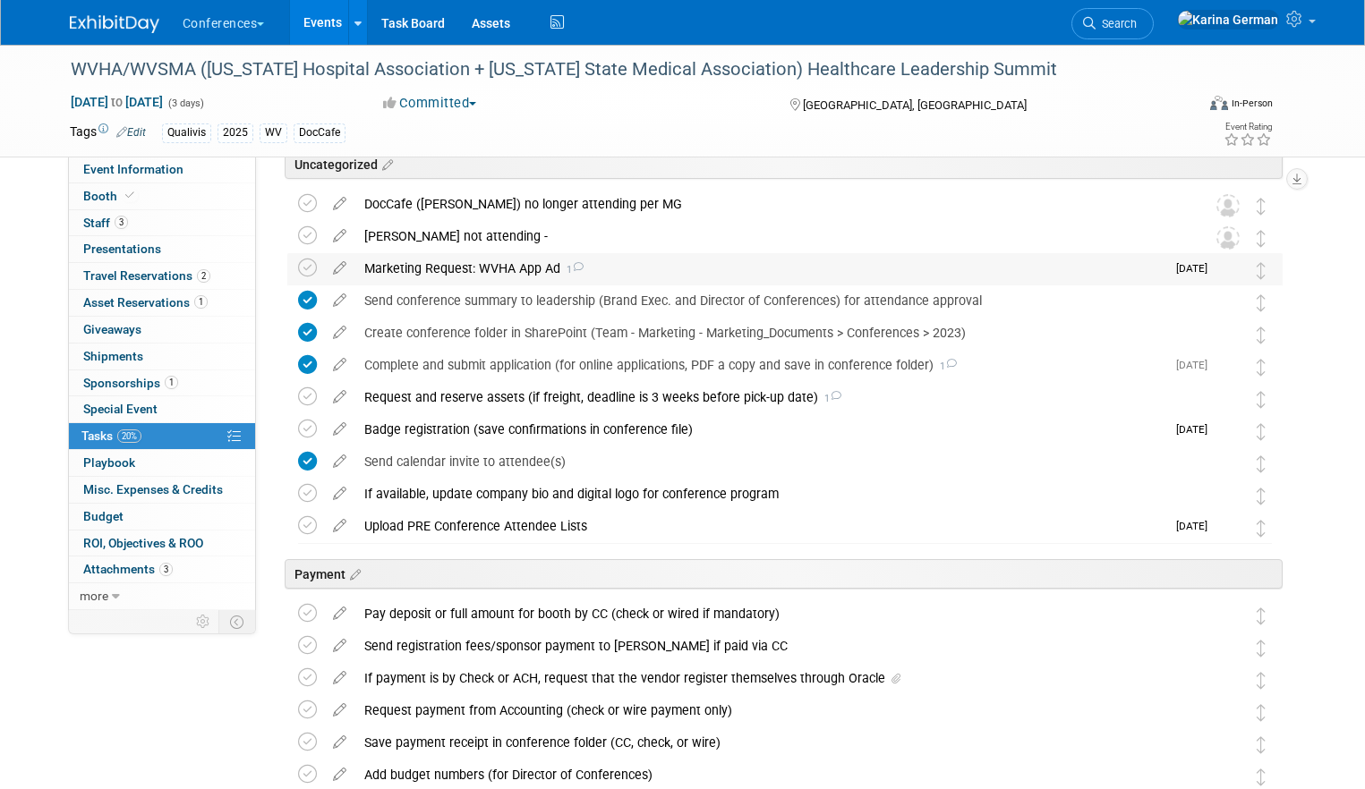
scroll to position [97, 0]
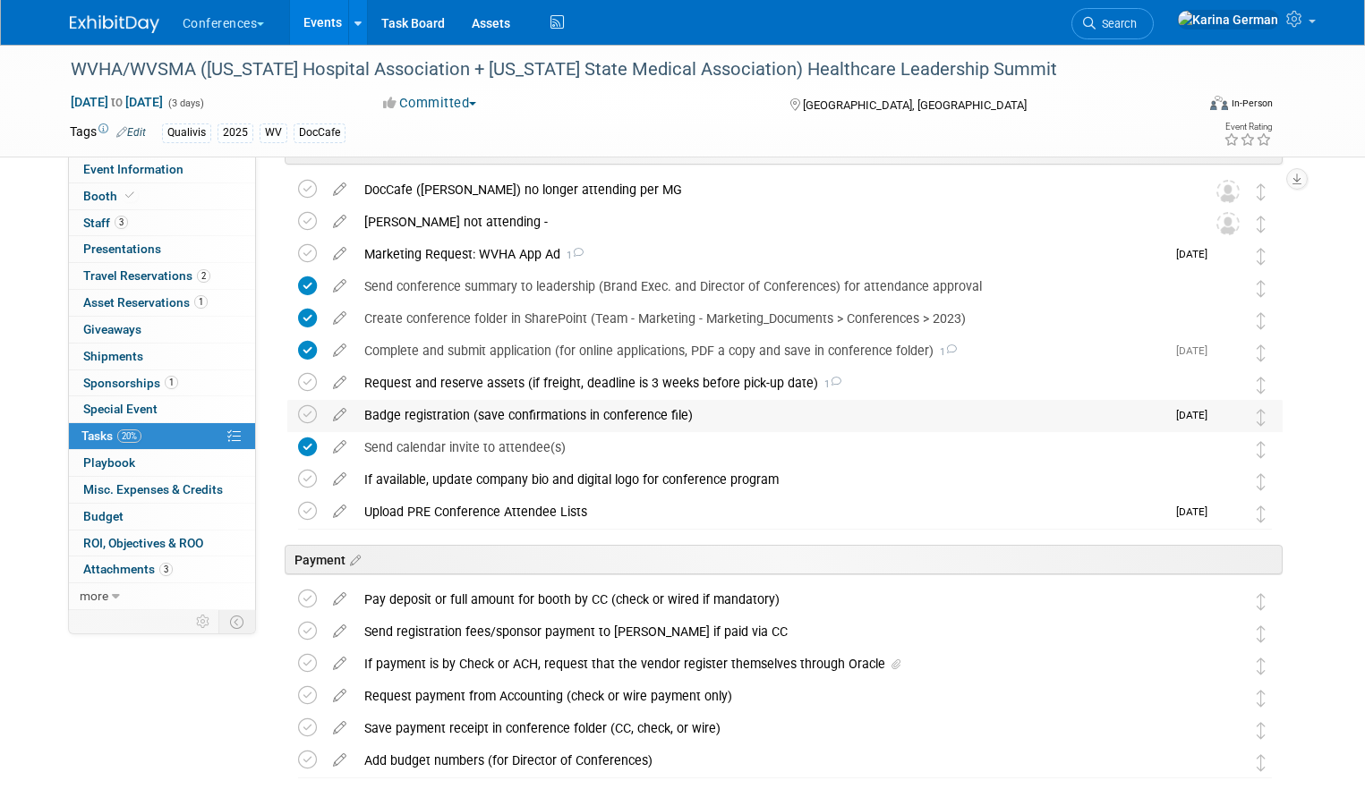
click at [422, 419] on div "Badge registration (save confirmations in conference file)" at bounding box center [760, 415] width 810 height 30
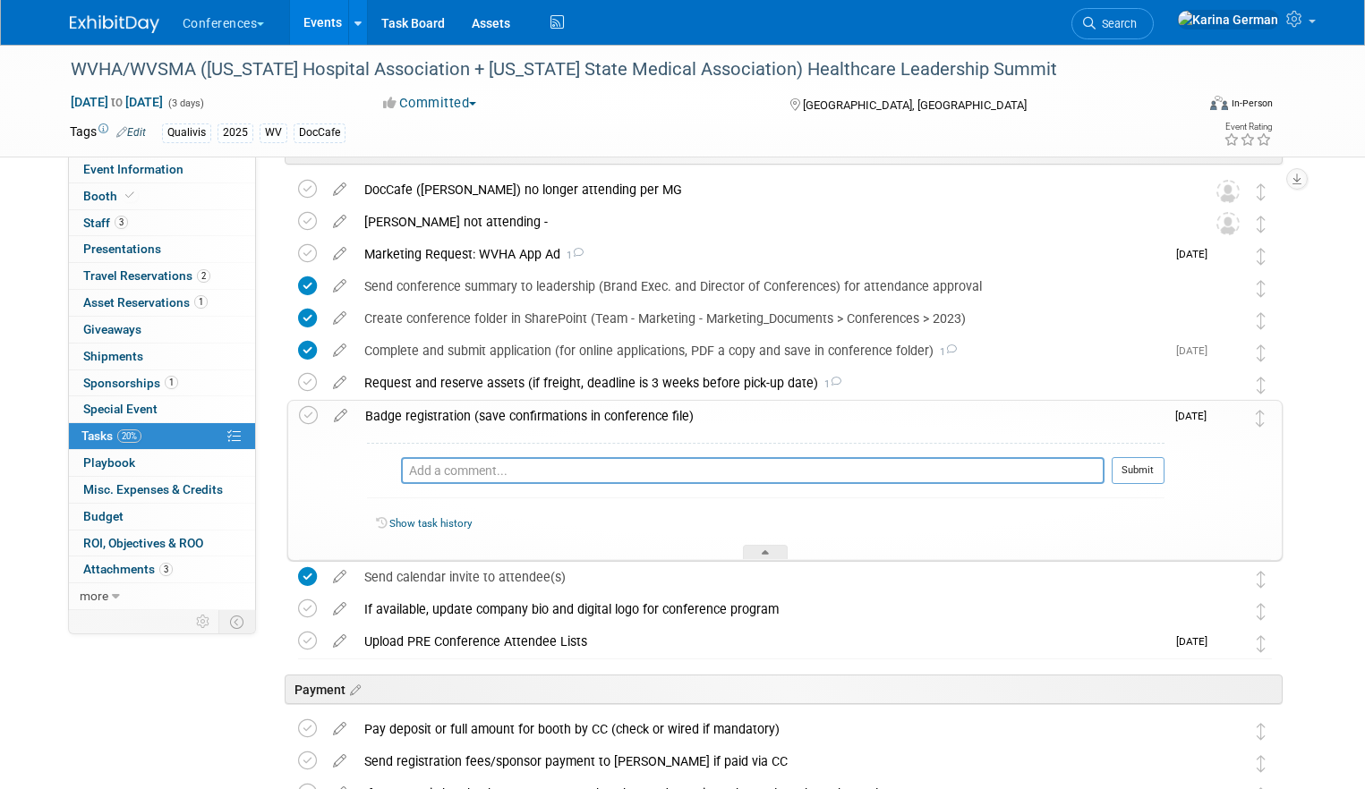
click at [422, 419] on div "Badge registration (save confirmations in conference file)" at bounding box center [760, 416] width 808 height 30
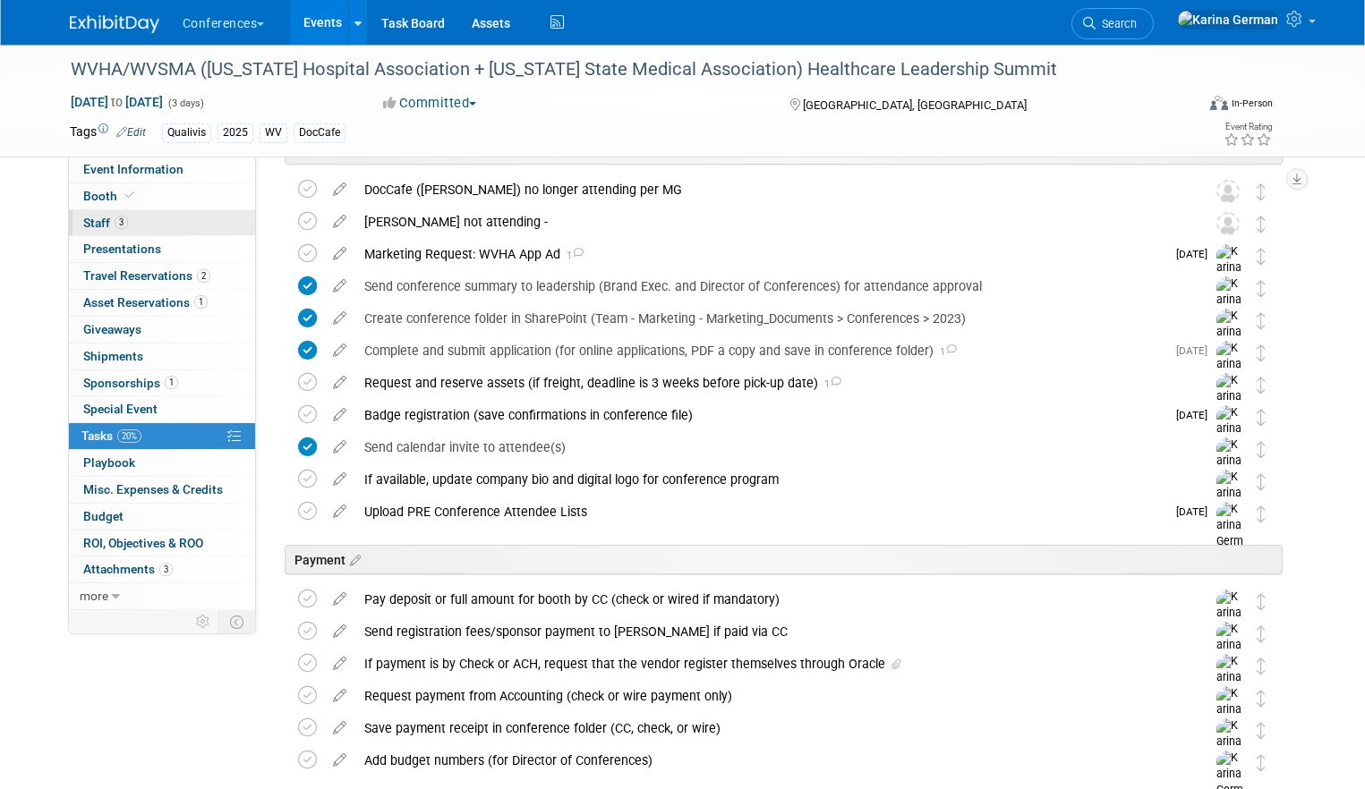
click at [168, 230] on link "3 Staff 3" at bounding box center [162, 223] width 186 height 26
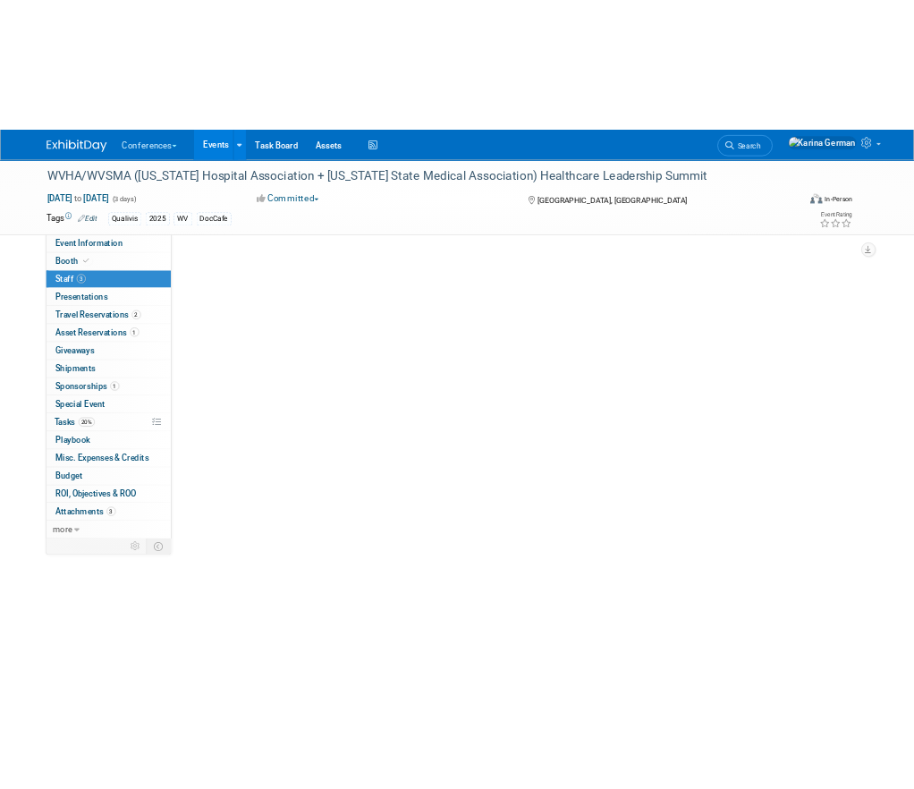
scroll to position [0, 0]
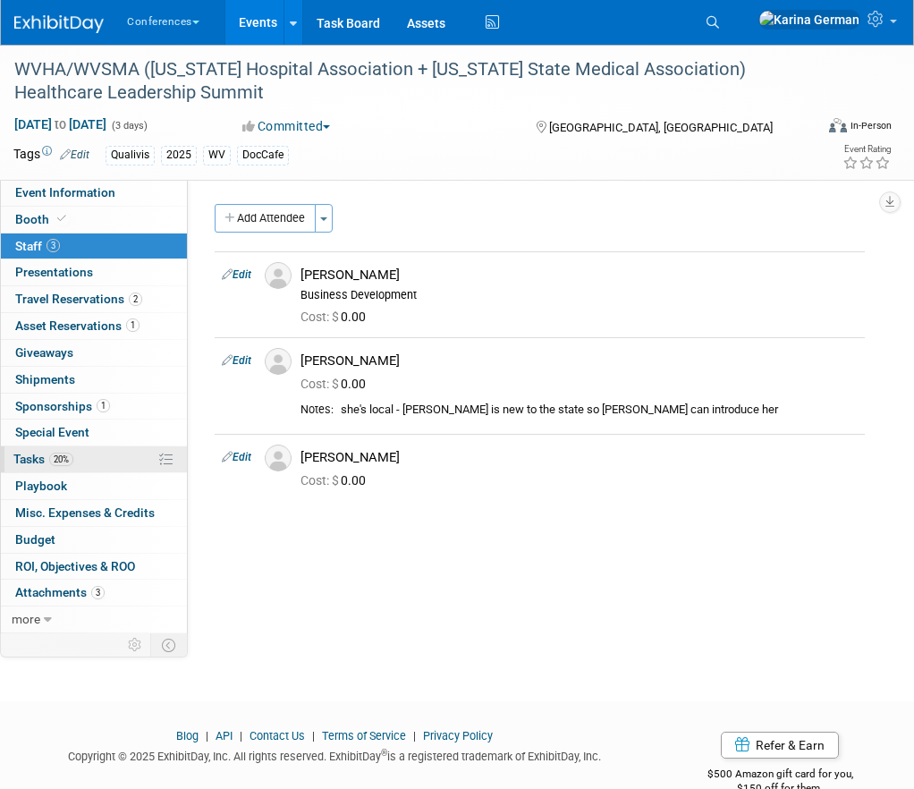
click at [77, 461] on link "20% Tasks 20%" at bounding box center [94, 460] width 186 height 26
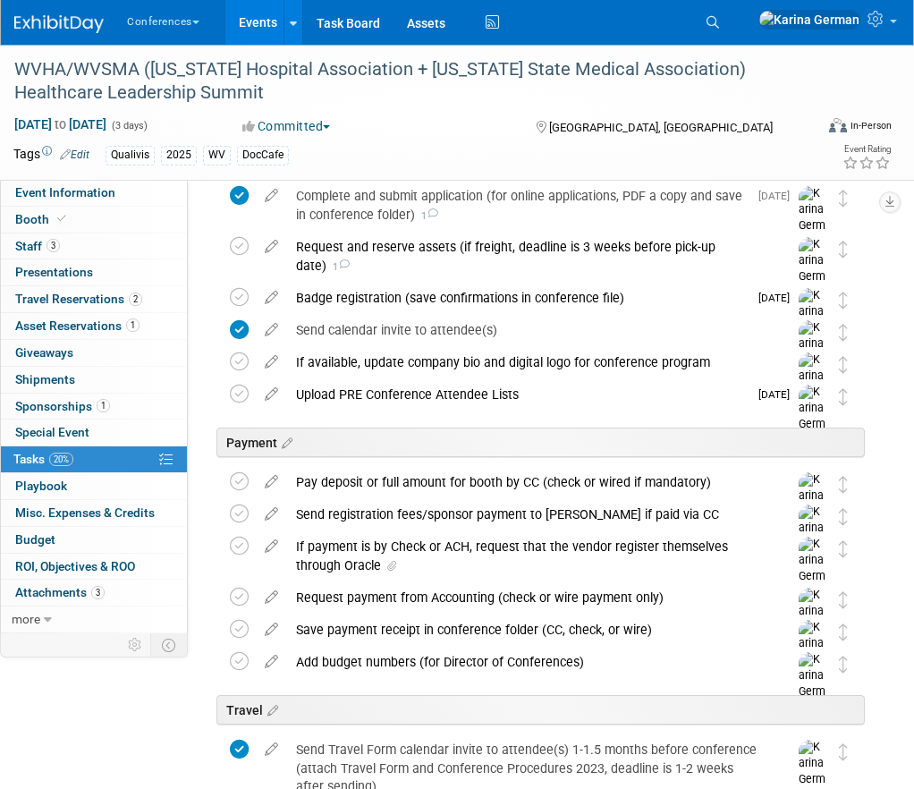
scroll to position [298, 0]
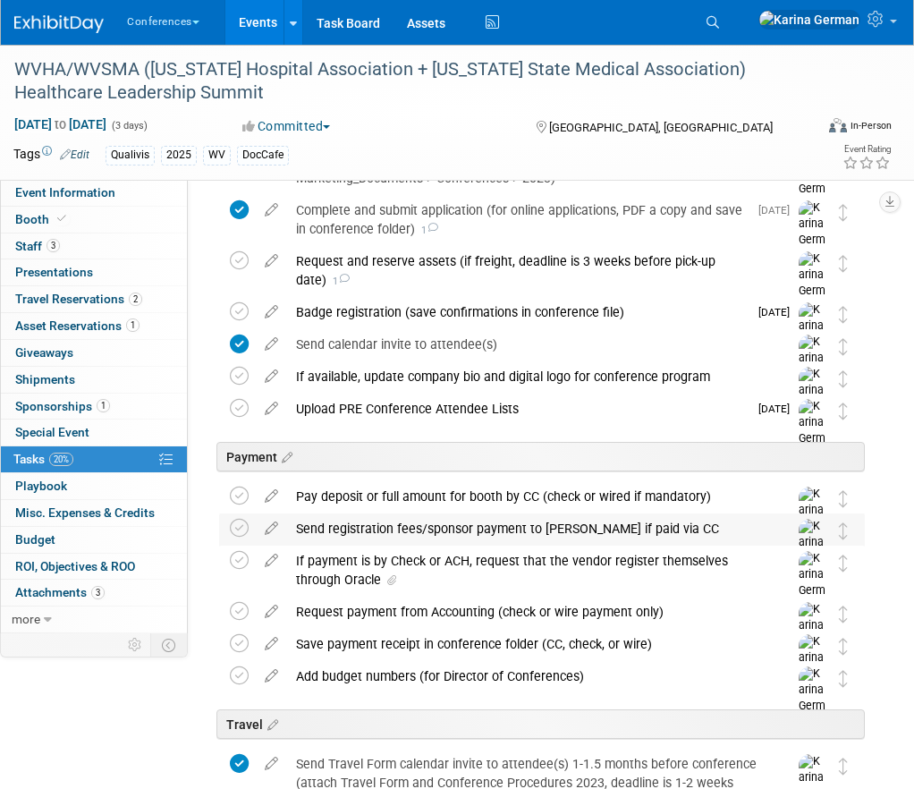
click at [451, 520] on div "Send registration fees/sponsor payment to [PERSON_NAME] if paid via CC" at bounding box center [525, 529] width 476 height 30
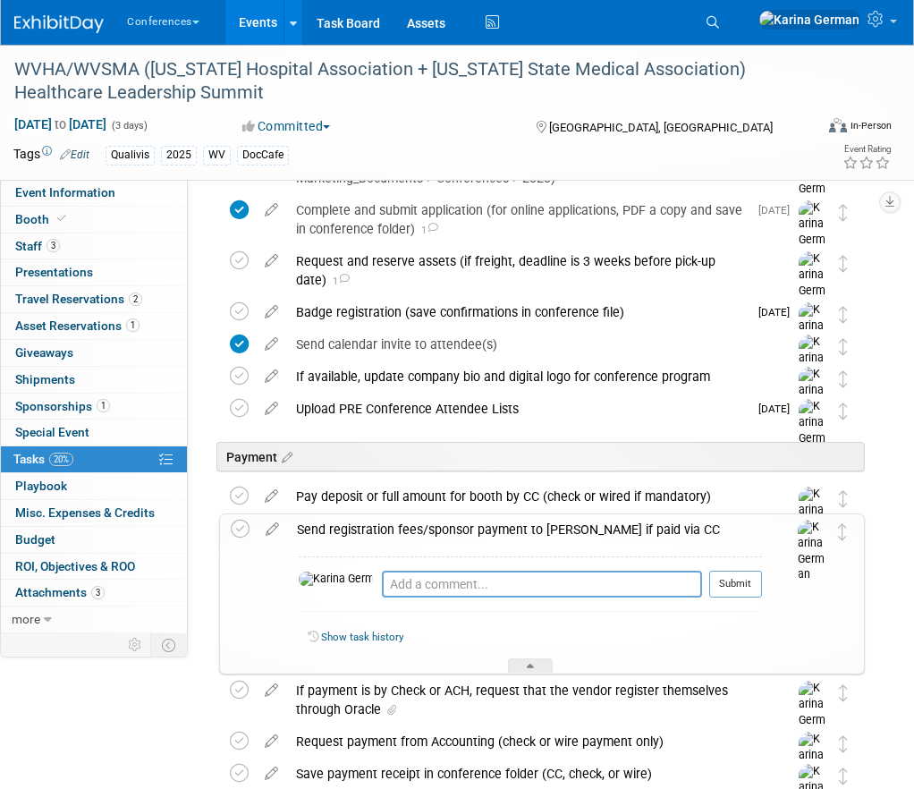
click at [430, 571] on td "Pro tip: Press Ctrl-Enter to submit comment." at bounding box center [542, 591] width 320 height 41
click at [428, 540] on div "Send registration fees/sponsor payment to [PERSON_NAME] if paid via CC" at bounding box center [525, 530] width 474 height 30
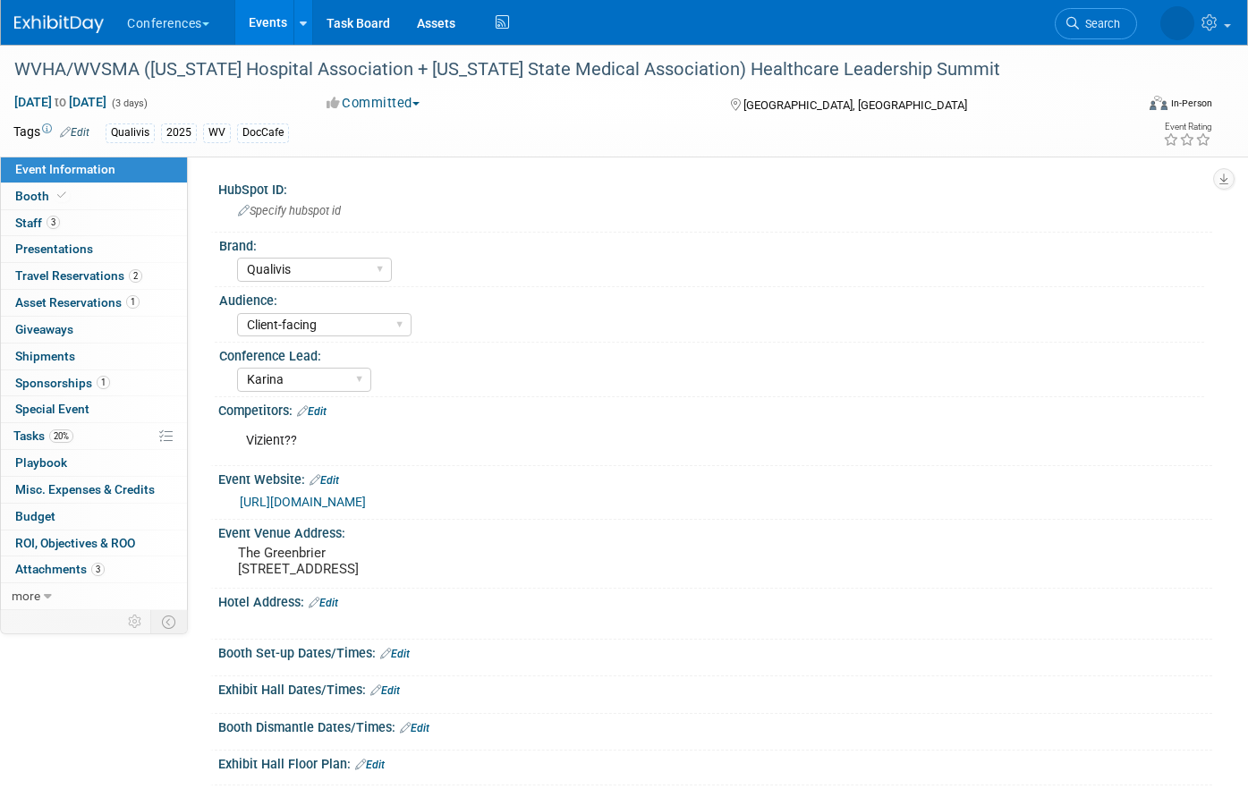
select select "Qualivis"
select select "Client-facing"
select select "Karina"
click at [88, 438] on link "20% Tasks 20%" at bounding box center [94, 436] width 186 height 26
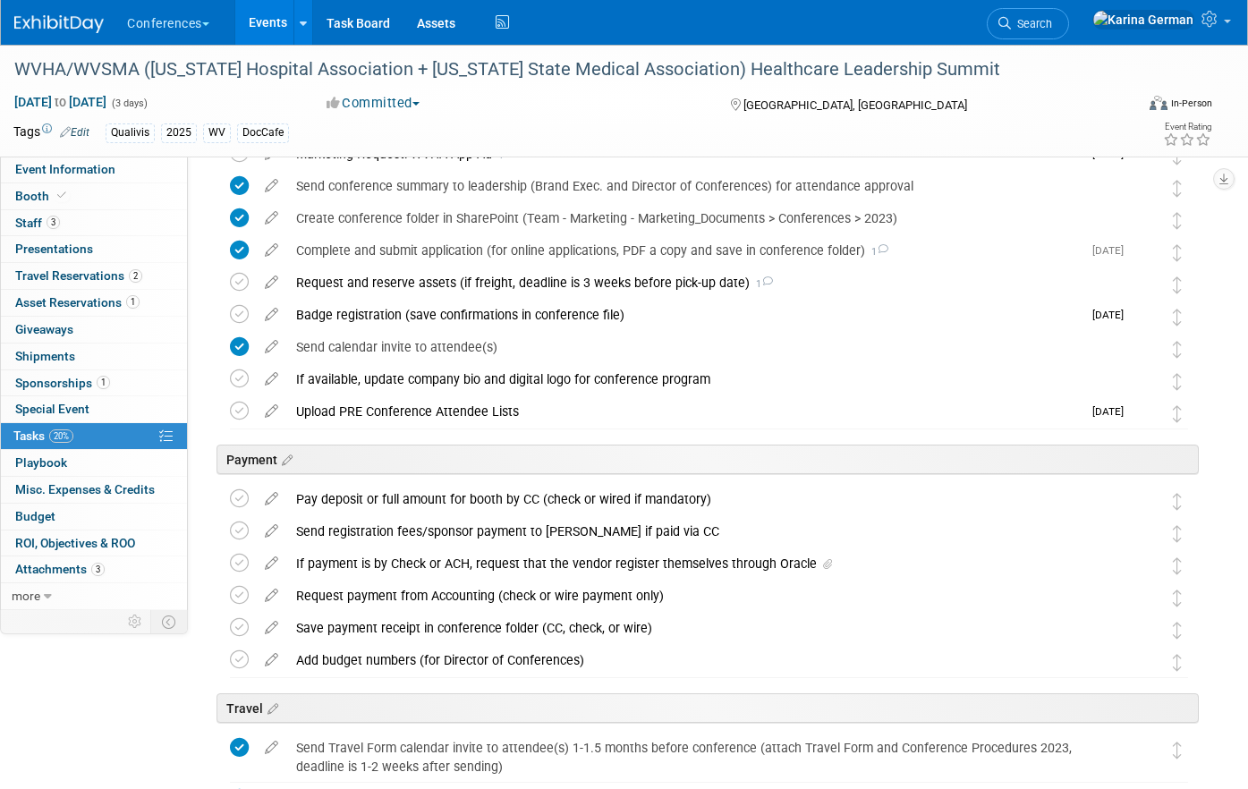
scroll to position [242, 0]
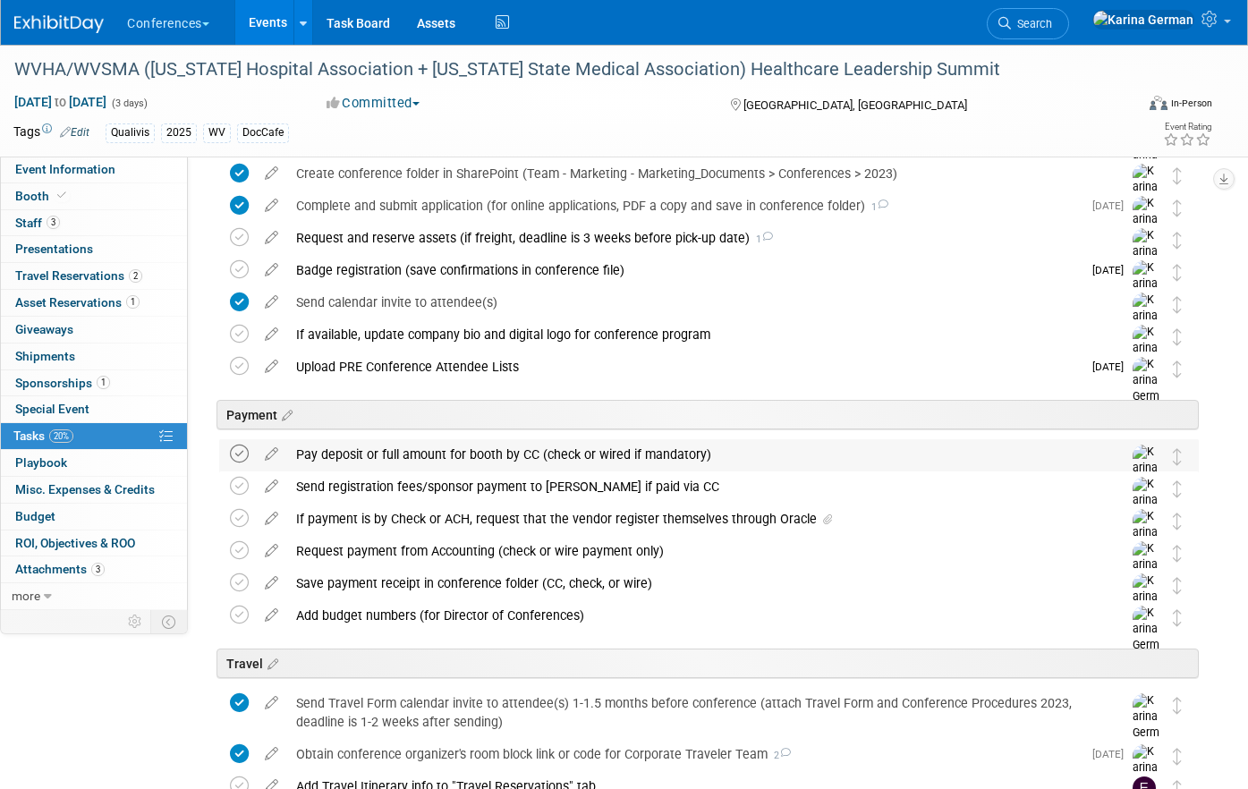
click at [234, 454] on icon at bounding box center [239, 454] width 19 height 19
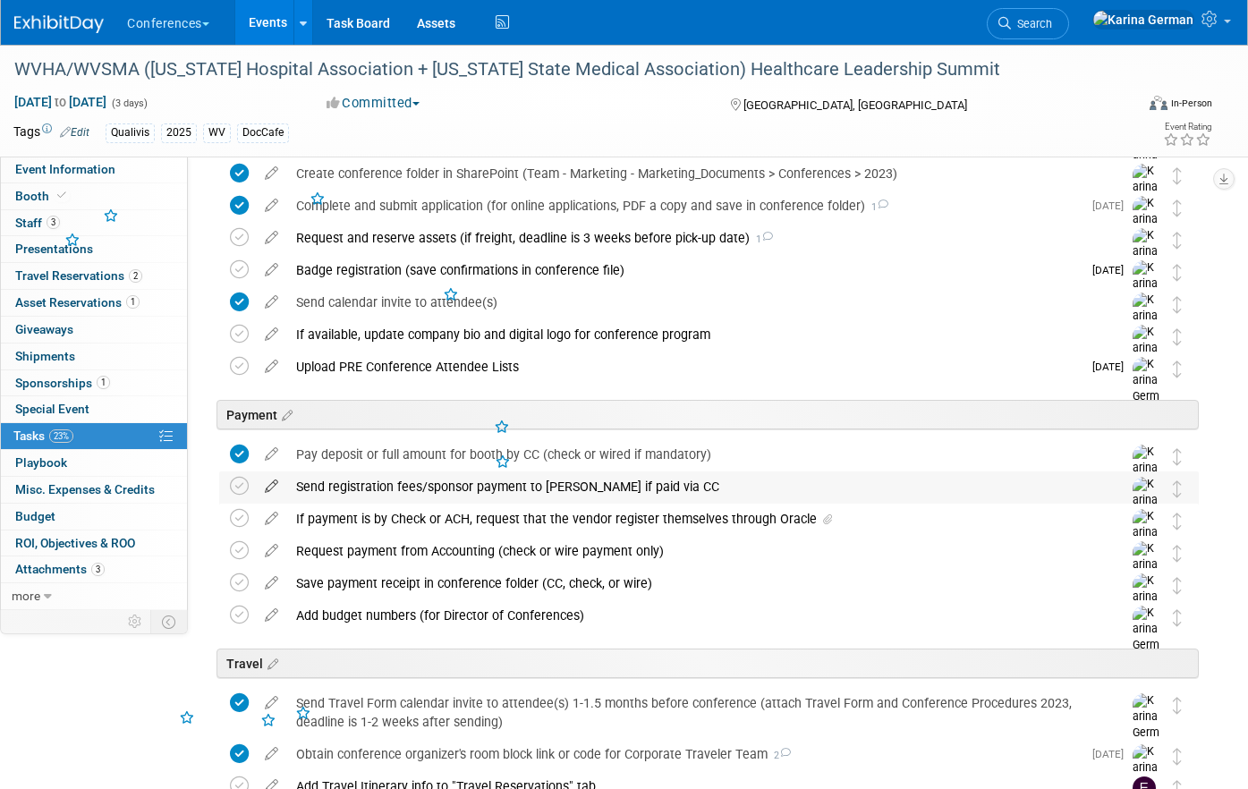
click at [268, 487] on icon at bounding box center [271, 483] width 31 height 22
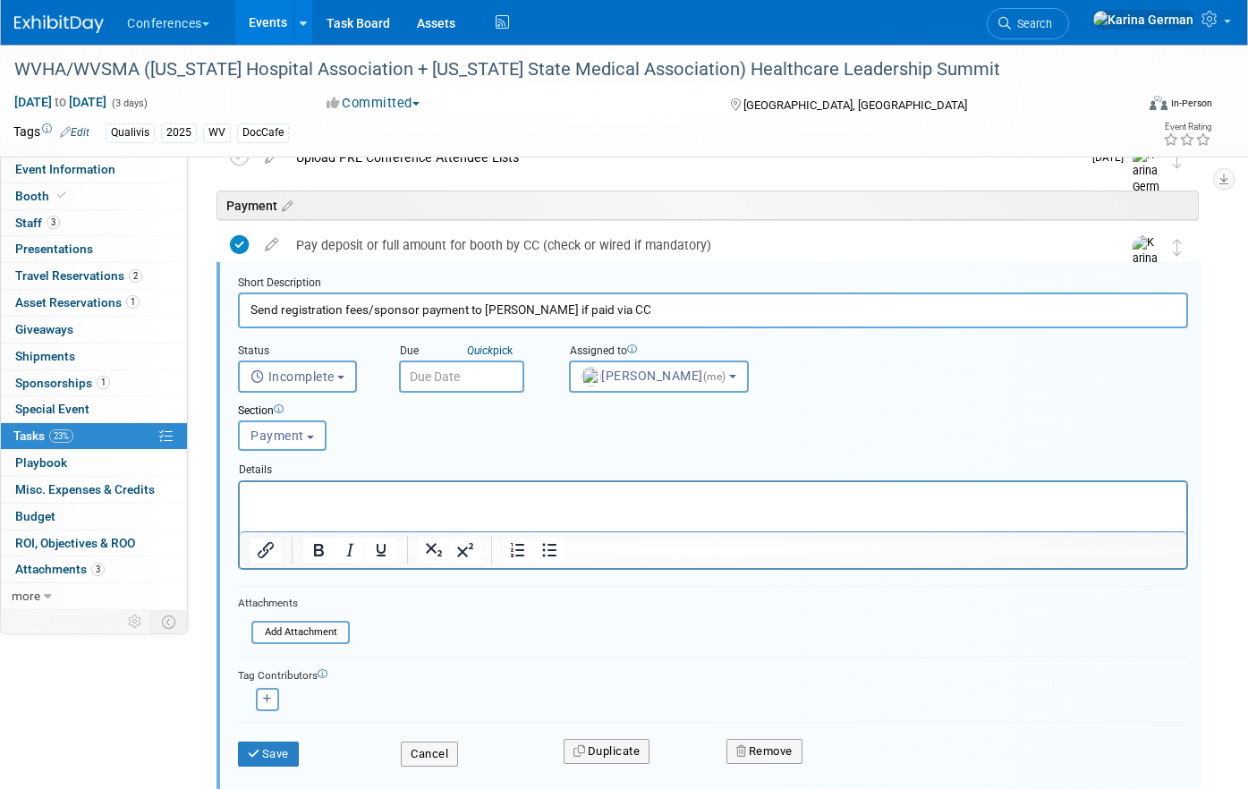
scroll to position [668, 0]
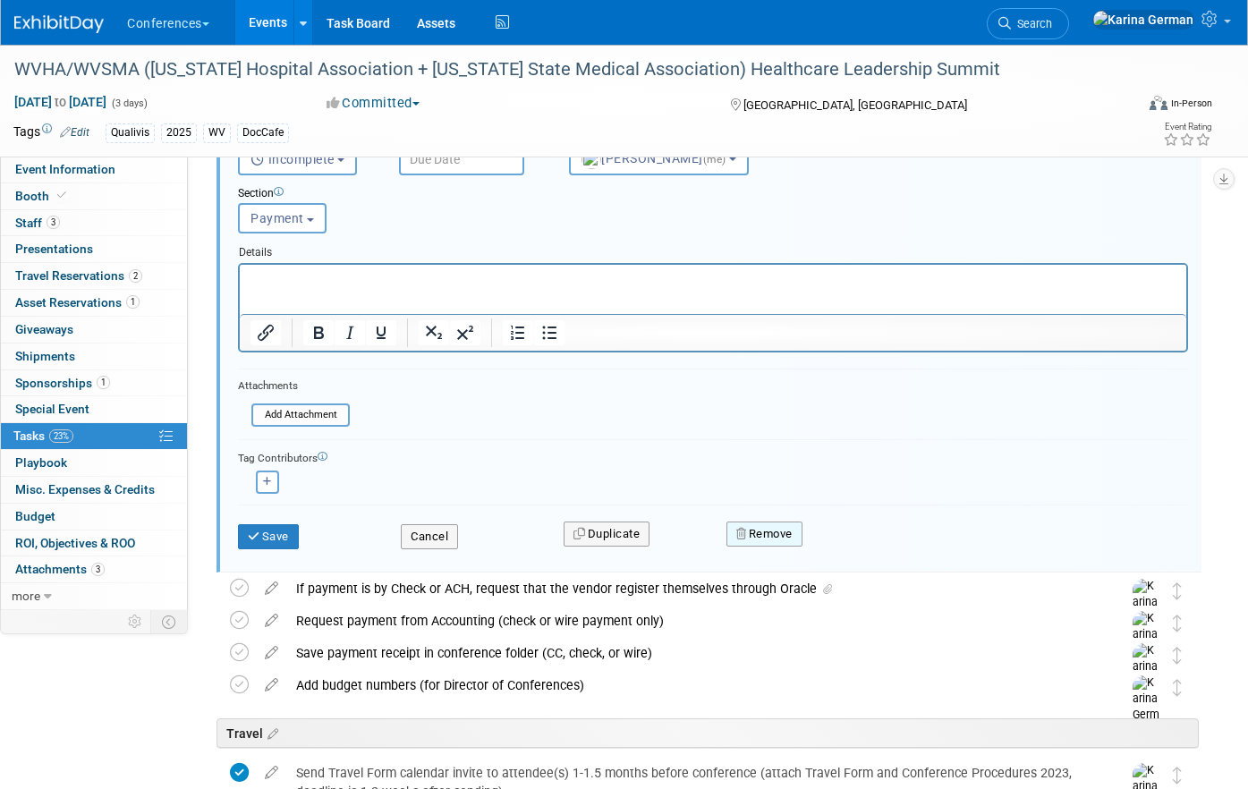
click at [758, 526] on button "Remove" at bounding box center [765, 534] width 76 height 25
click at [857, 544] on link "Yes" at bounding box center [865, 548] width 52 height 29
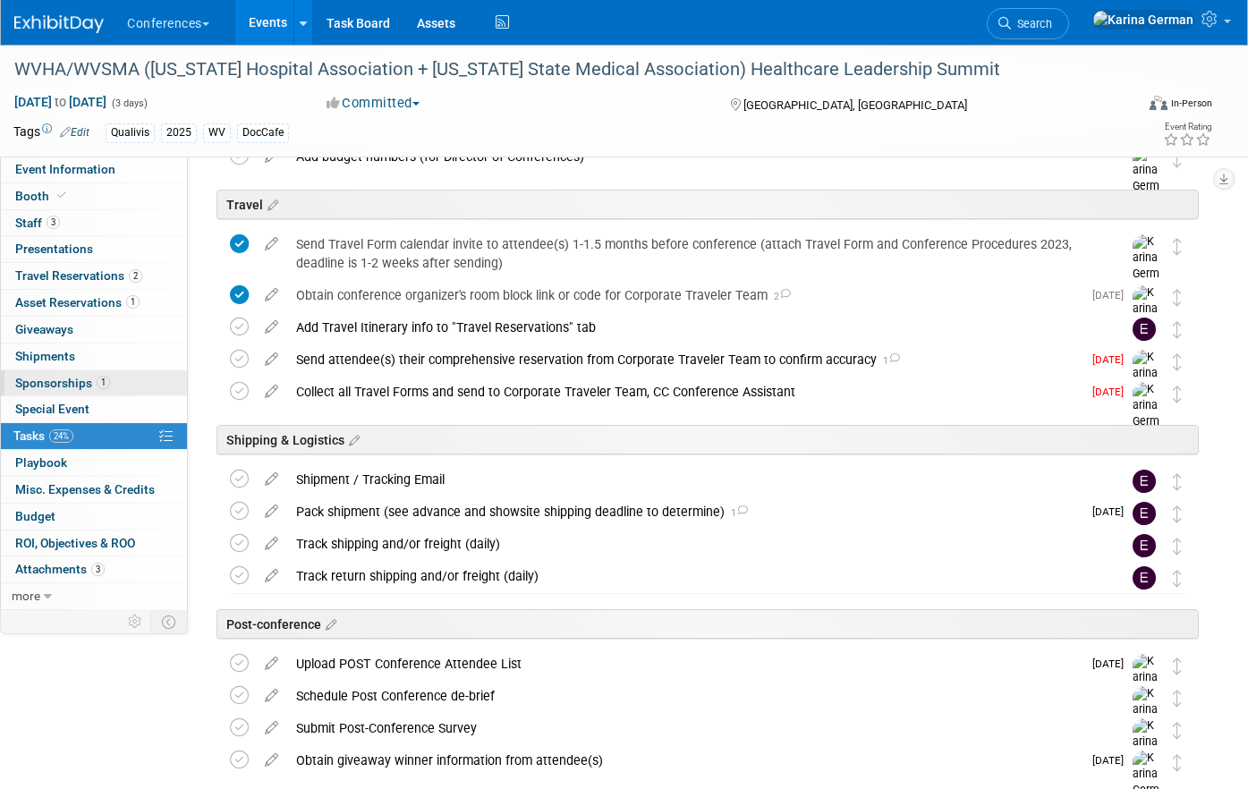
click at [121, 382] on link "1 Sponsorships 1" at bounding box center [94, 383] width 186 height 26
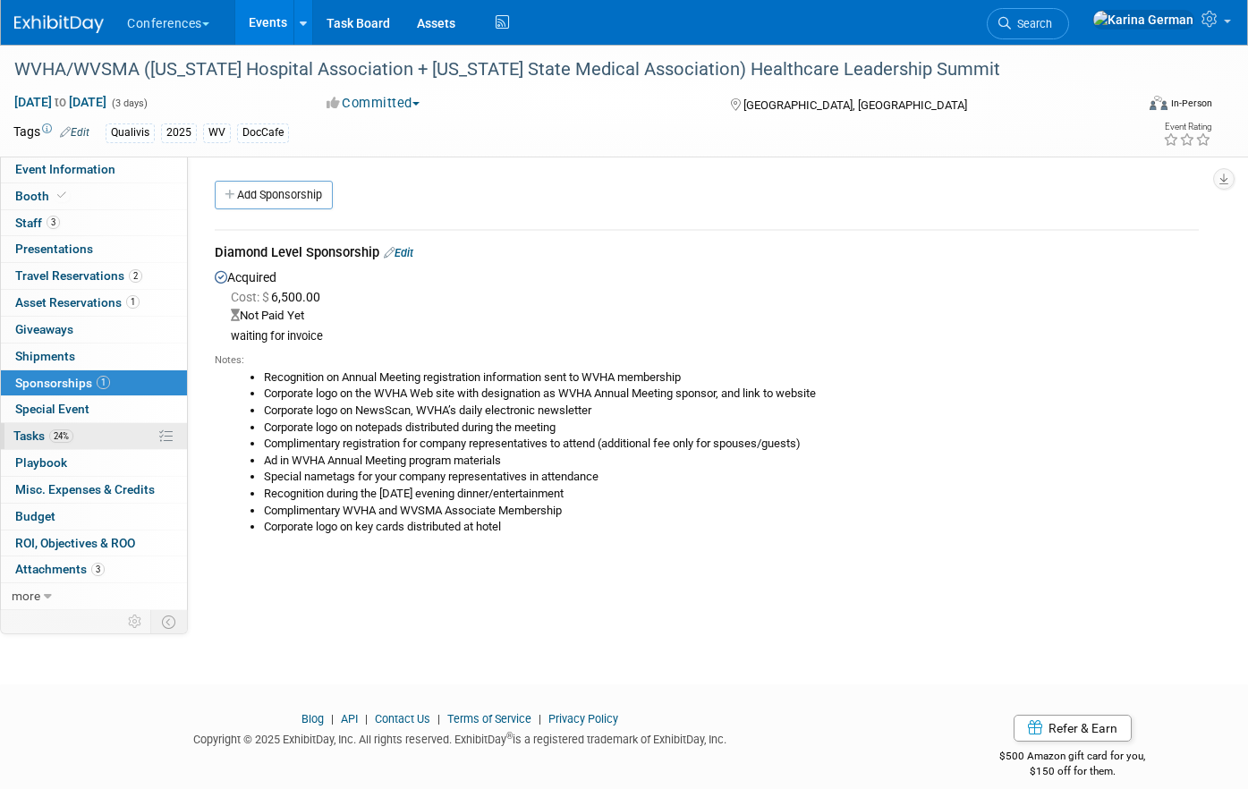
click at [107, 430] on link "24% Tasks 24%" at bounding box center [94, 436] width 186 height 26
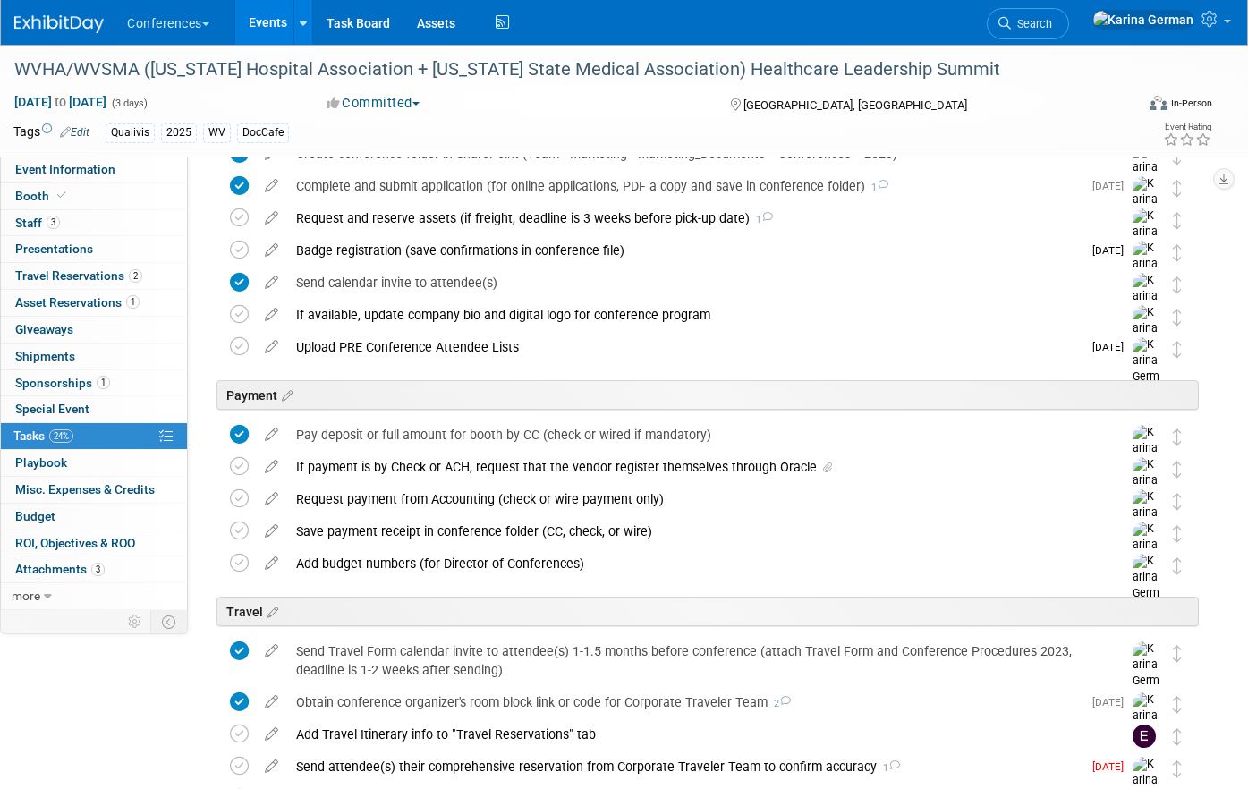
scroll to position [273, 0]
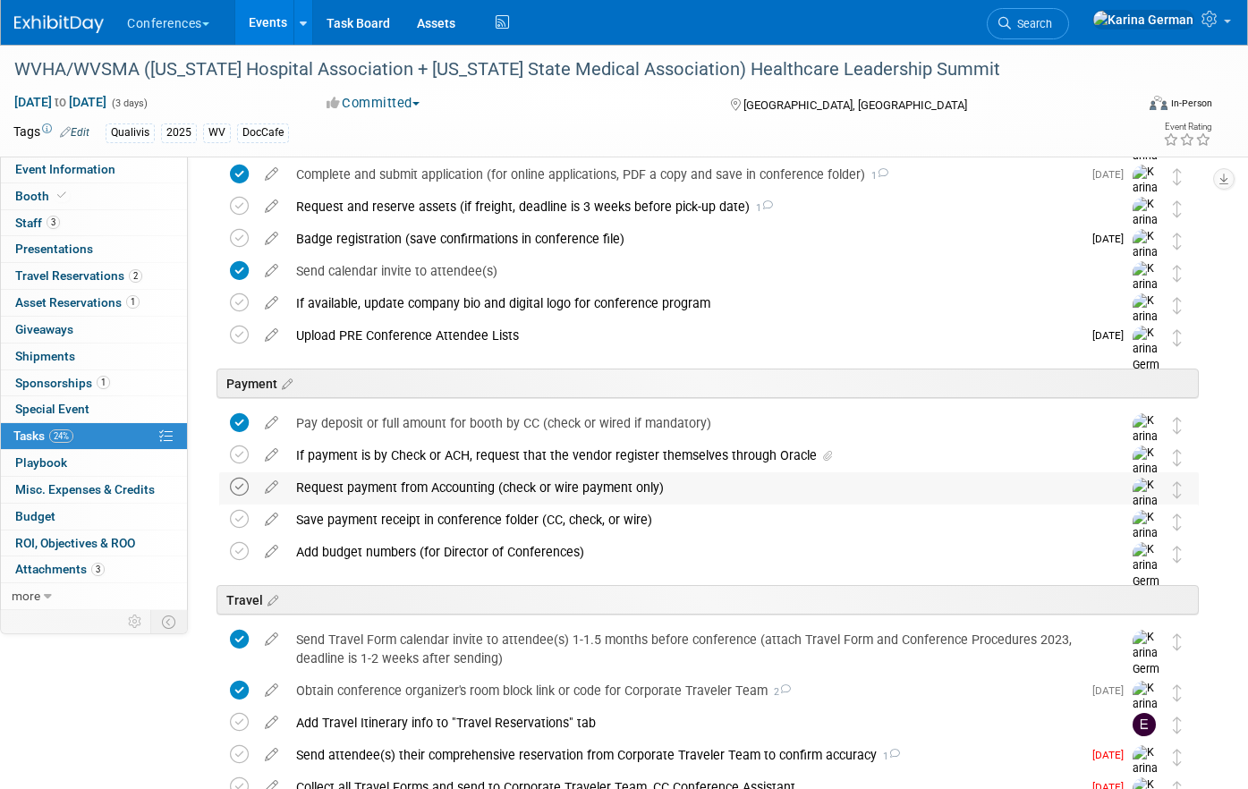
click at [245, 487] on icon at bounding box center [239, 487] width 19 height 19
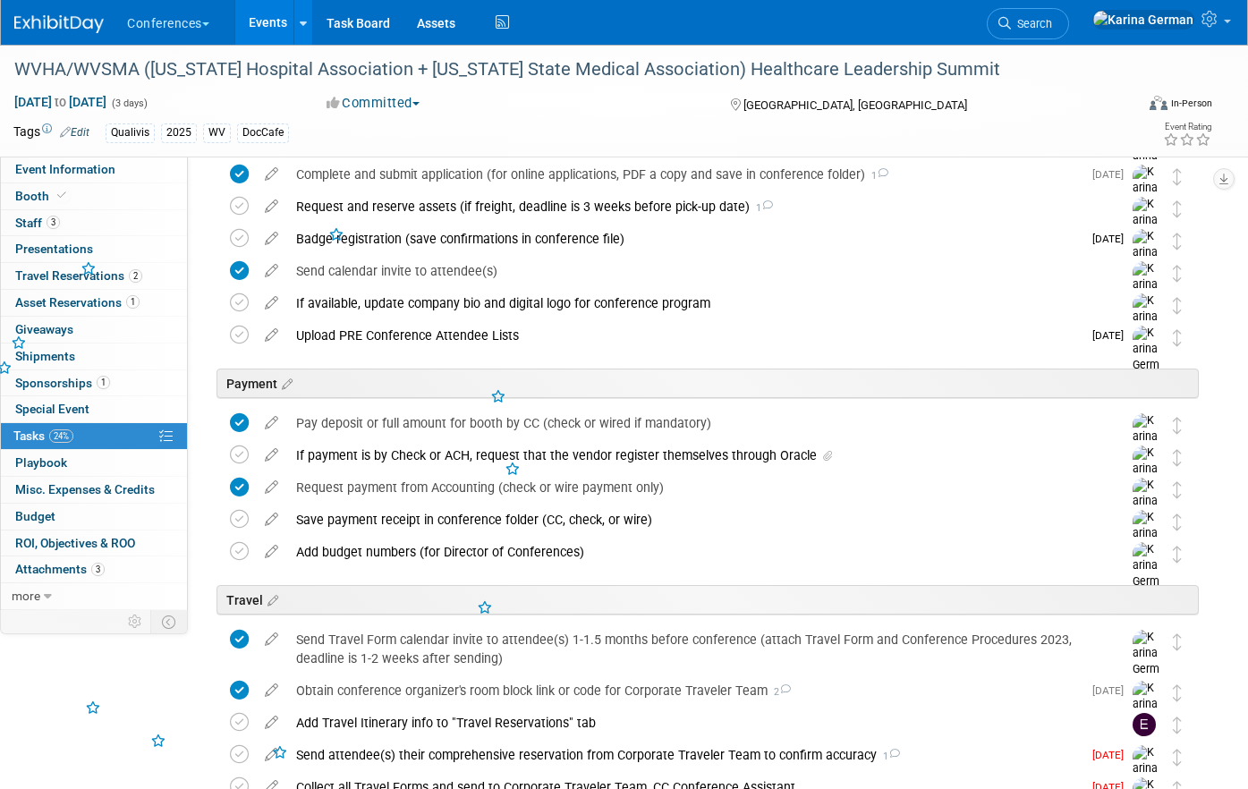
click at [361, 481] on div "Request payment from Accounting (check or wire payment only)" at bounding box center [692, 487] width 810 height 30
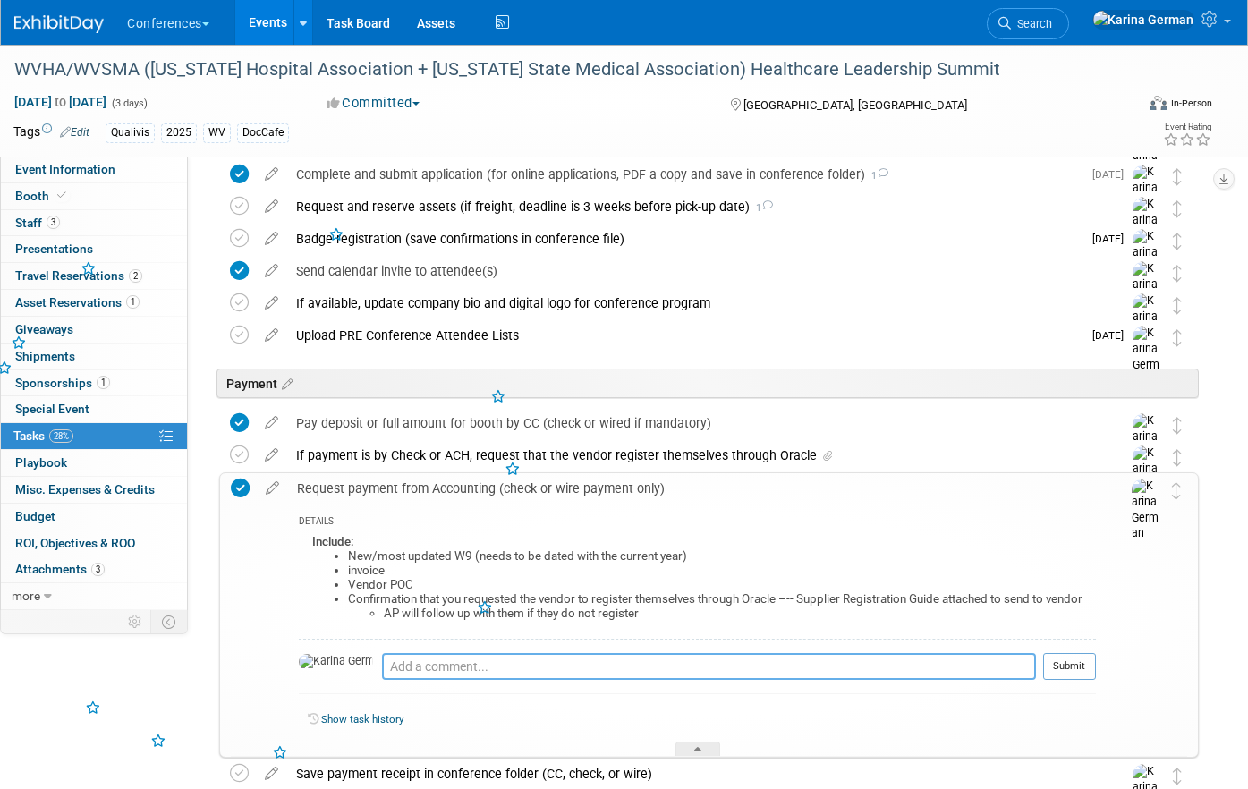
click at [395, 656] on textarea at bounding box center [709, 666] width 654 height 27
type textarea "S"
type textarea "sent to AP 8/28"
click at [1068, 656] on button "Submit" at bounding box center [1069, 666] width 53 height 27
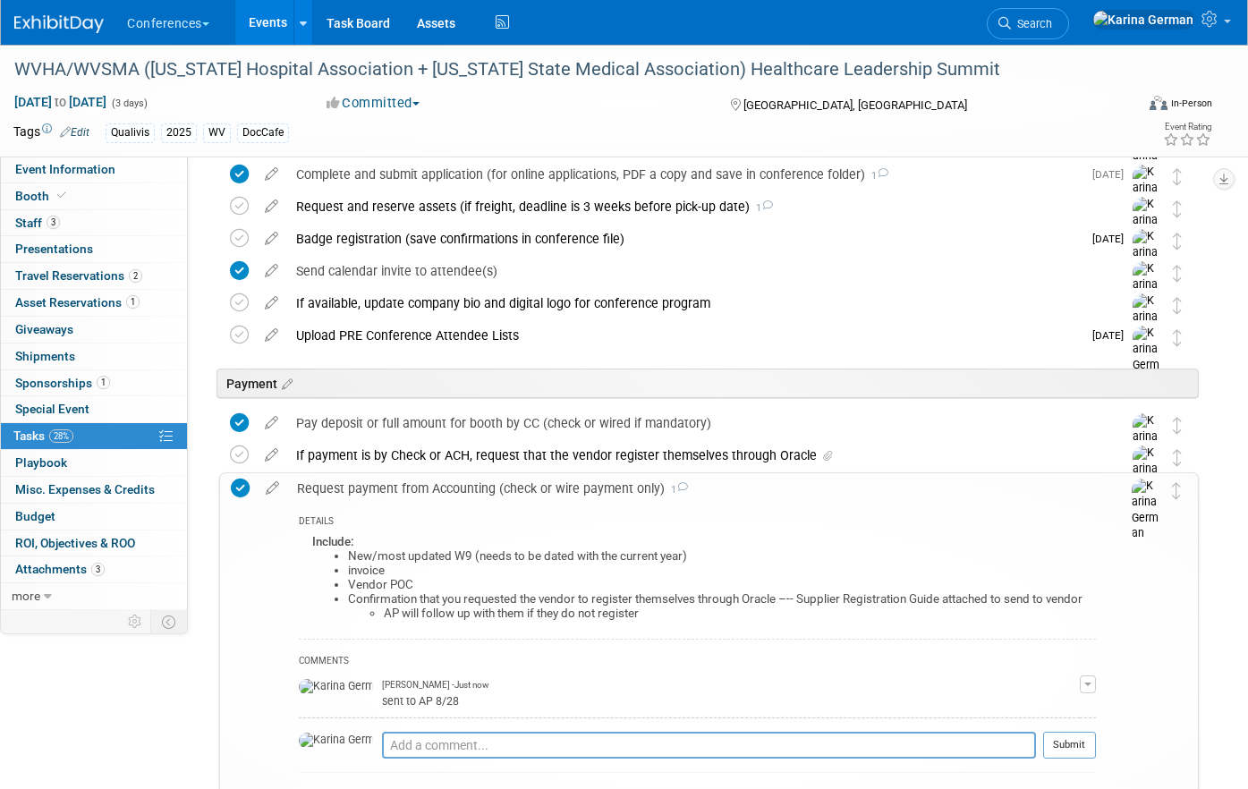
click at [517, 487] on div "Request payment from Accounting (check or wire payment only) 1" at bounding box center [692, 488] width 808 height 30
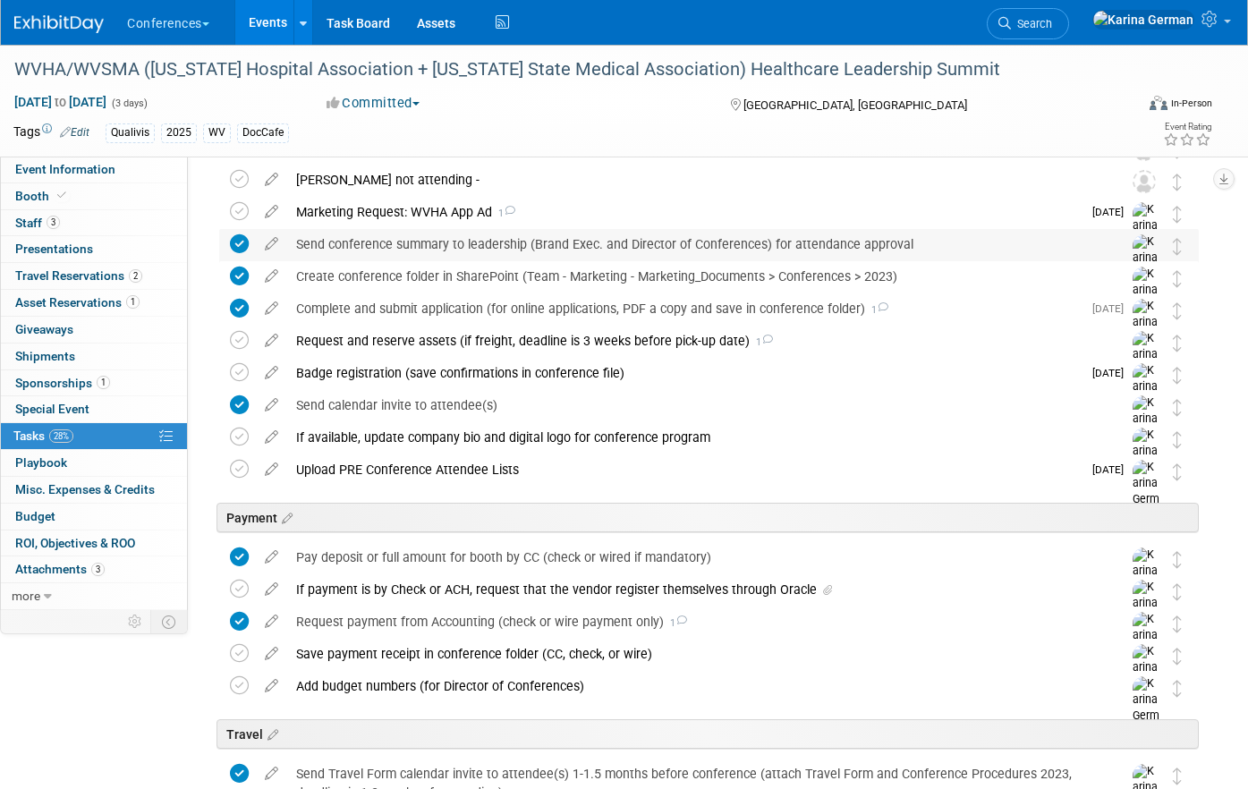
scroll to position [0, 0]
